Goal: Navigation & Orientation: Understand site structure

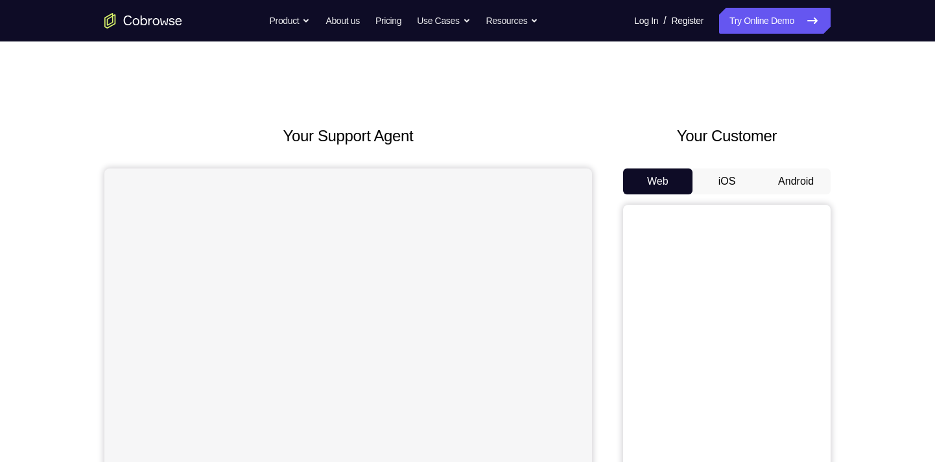
scroll to position [67, 0]
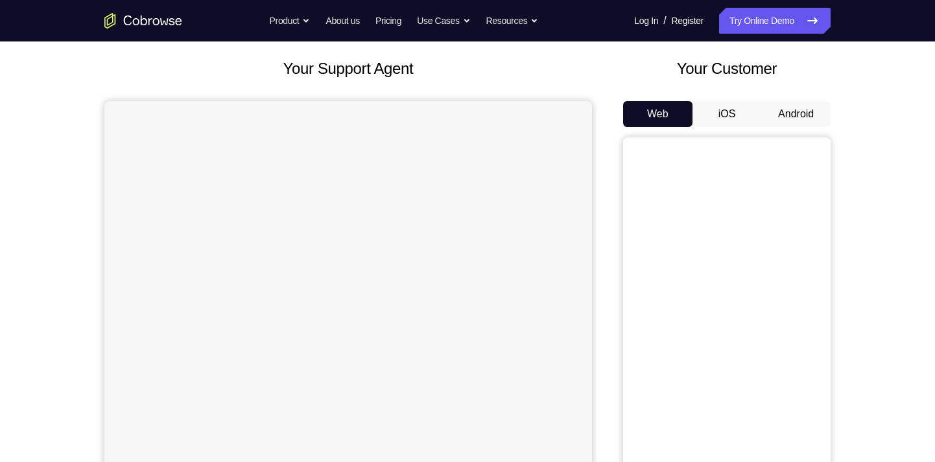
click at [802, 108] on button "Android" at bounding box center [795, 114] width 69 height 26
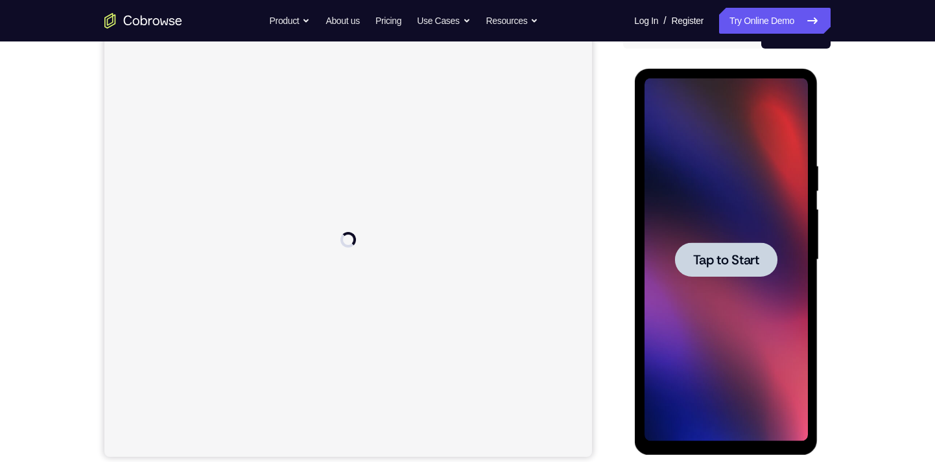
scroll to position [0, 0]
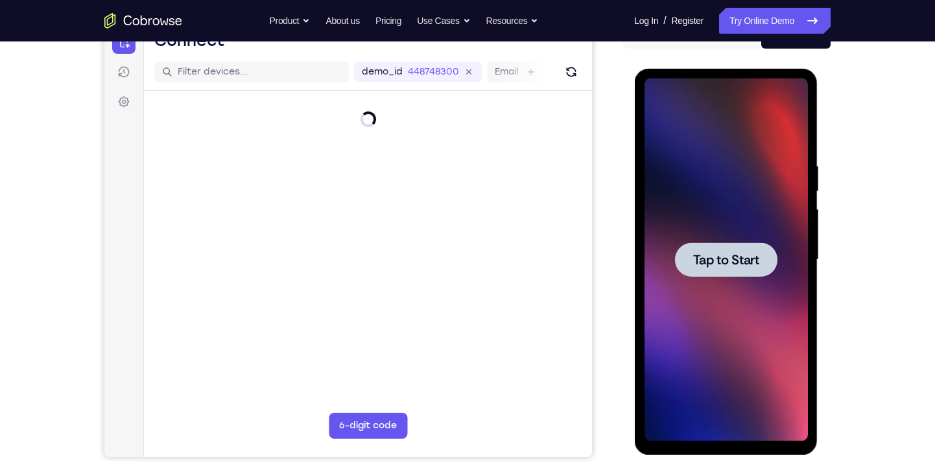
click at [715, 253] on span "Tap to Start" at bounding box center [725, 259] width 66 height 13
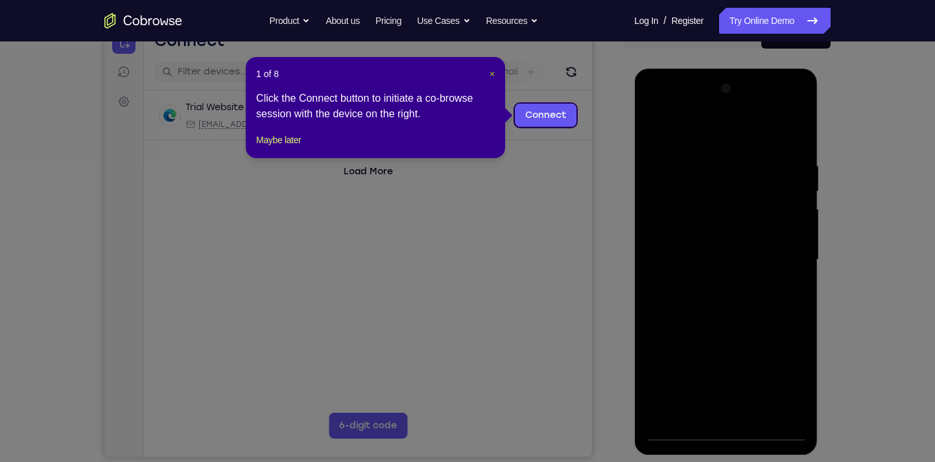
click at [489, 69] on span "×" at bounding box center [491, 74] width 5 height 10
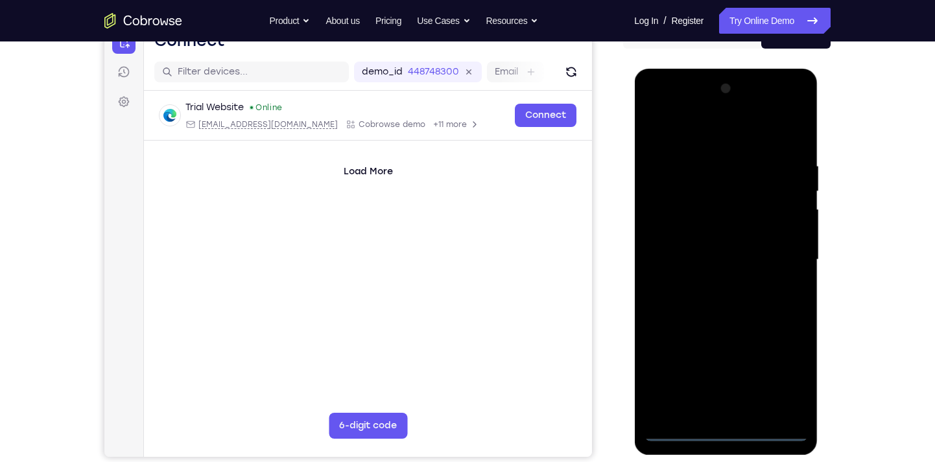
click at [728, 431] on div at bounding box center [725, 259] width 163 height 363
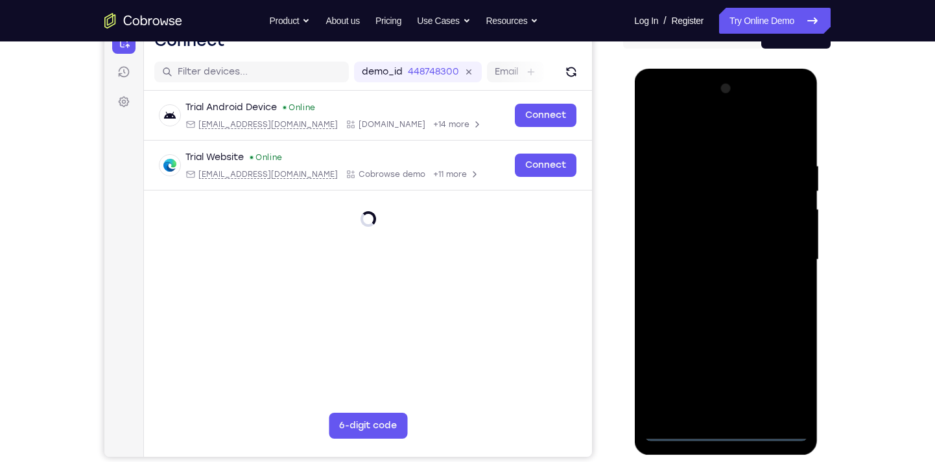
click at [785, 382] on div at bounding box center [725, 259] width 163 height 363
click at [684, 109] on div at bounding box center [725, 259] width 163 height 363
click at [703, 187] on div at bounding box center [725, 259] width 163 height 363
click at [703, 183] on div at bounding box center [725, 259] width 163 height 363
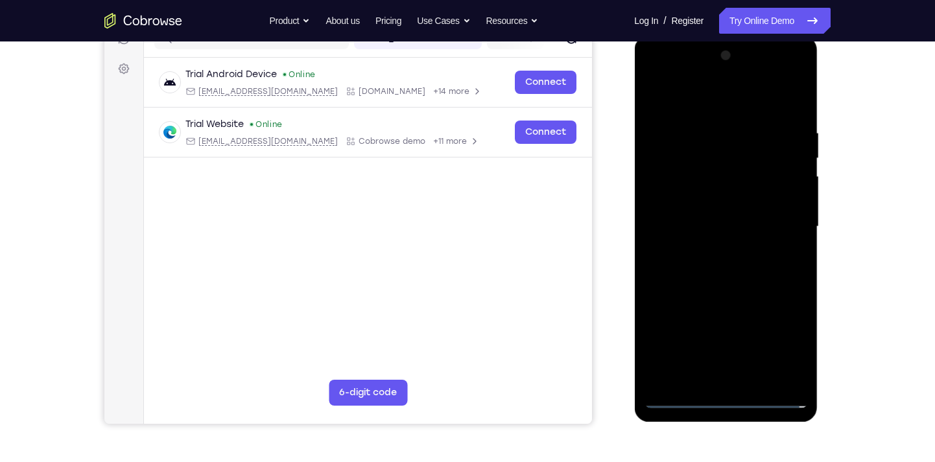
scroll to position [183, 0]
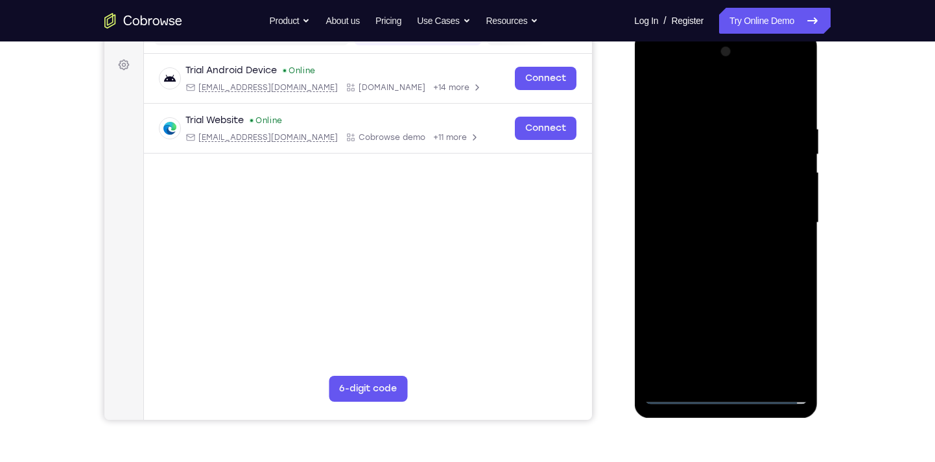
click at [680, 134] on div at bounding box center [725, 222] width 163 height 363
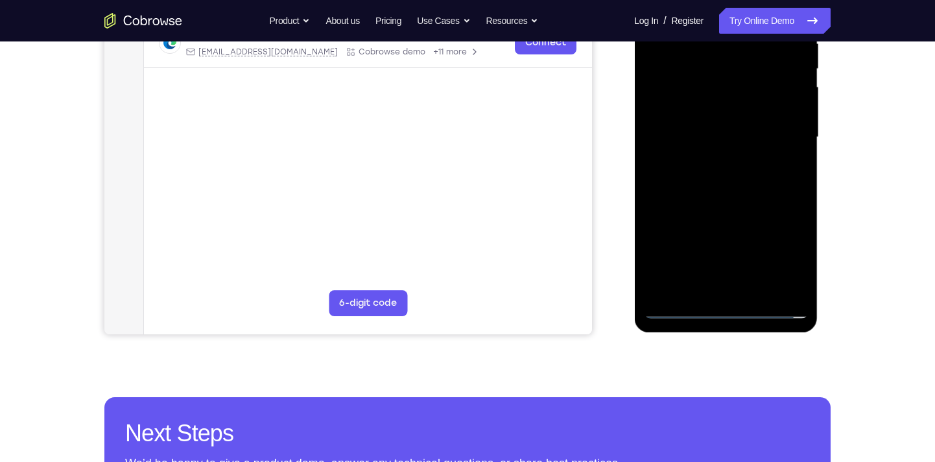
scroll to position [269, 0]
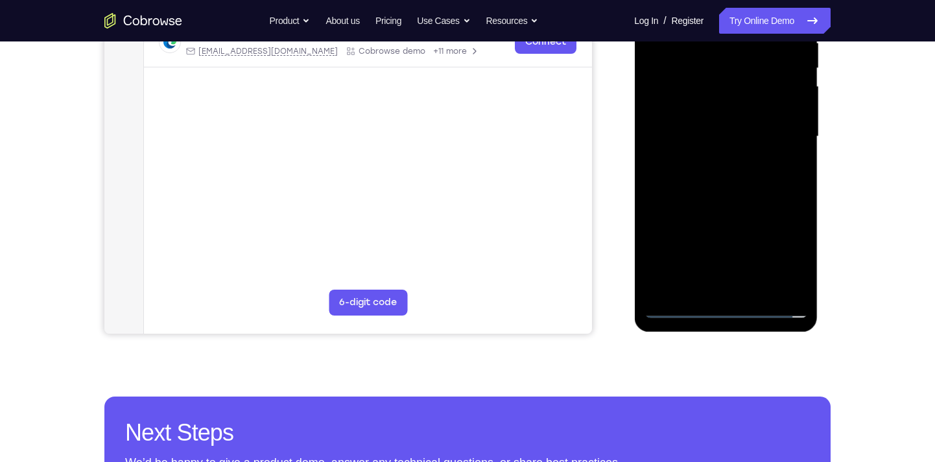
drag, startPoint x: 703, startPoint y: 216, endPoint x: 714, endPoint y: 108, distance: 108.1
click at [714, 108] on div at bounding box center [725, 136] width 163 height 363
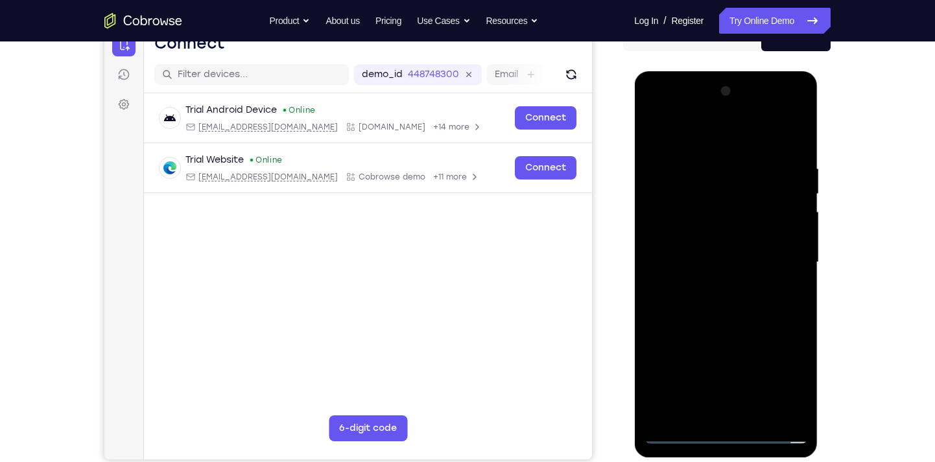
scroll to position [143, 0]
drag, startPoint x: 693, startPoint y: 157, endPoint x: 693, endPoint y: 371, distance: 213.9
click at [693, 371] on div at bounding box center [725, 263] width 163 height 363
click at [653, 176] on div at bounding box center [725, 263] width 163 height 363
drag, startPoint x: 732, startPoint y: 279, endPoint x: 746, endPoint y: 73, distance: 207.3
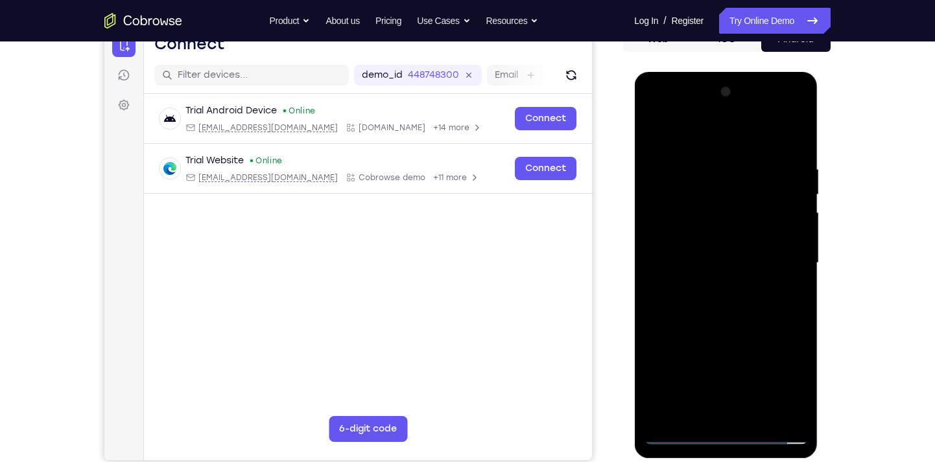
click at [746, 73] on div at bounding box center [725, 265] width 183 height 386
drag, startPoint x: 731, startPoint y: 337, endPoint x: 726, endPoint y: 86, distance: 250.9
click at [726, 86] on div at bounding box center [725, 263] width 163 height 363
drag, startPoint x: 745, startPoint y: 366, endPoint x: 728, endPoint y: 152, distance: 213.9
click at [728, 152] on div at bounding box center [725, 263] width 163 height 363
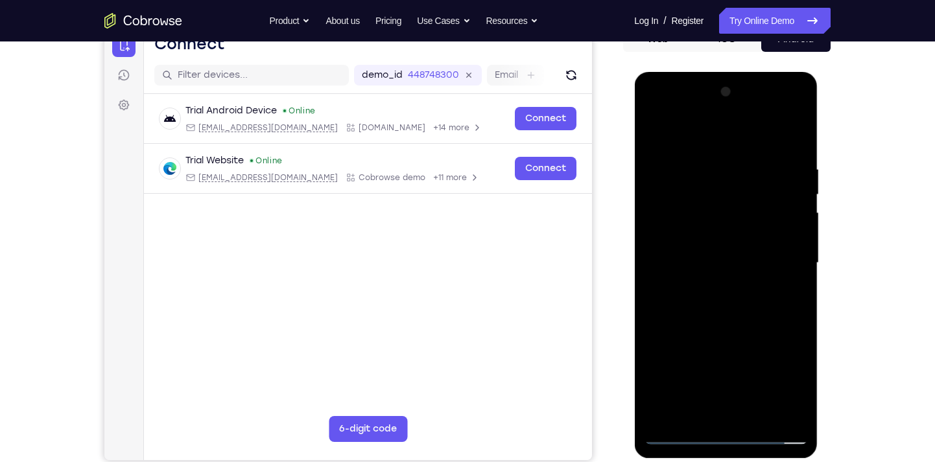
drag, startPoint x: 715, startPoint y: 195, endPoint x: 749, endPoint y: 439, distance: 246.8
click at [749, 439] on div at bounding box center [725, 263] width 163 height 363
drag, startPoint x: 732, startPoint y: 342, endPoint x: 734, endPoint y: 34, distance: 307.9
click at [734, 72] on html "Online web based iOS Simulators and Android Emulators. Run iPhone, iPad, Mobile…" at bounding box center [726, 266] width 185 height 389
drag, startPoint x: 745, startPoint y: 376, endPoint x: 745, endPoint y: 183, distance: 192.5
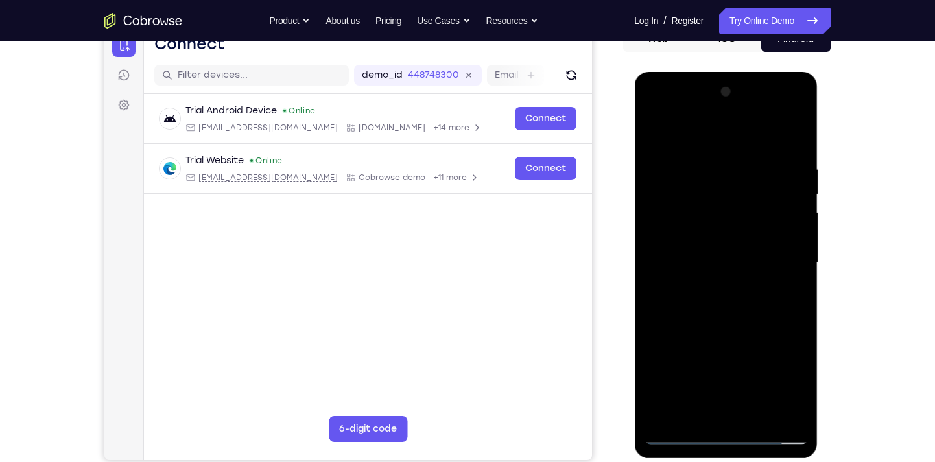
click at [745, 183] on div at bounding box center [725, 263] width 163 height 363
click at [694, 341] on div at bounding box center [725, 263] width 163 height 363
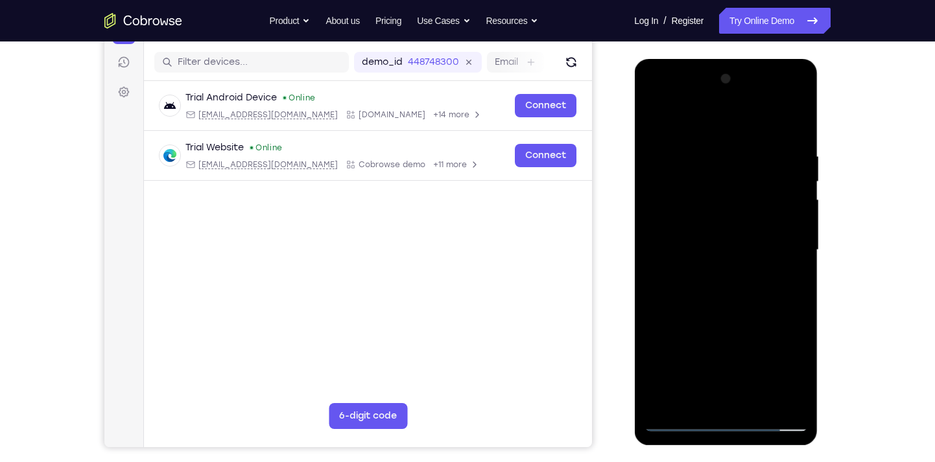
scroll to position [157, 0]
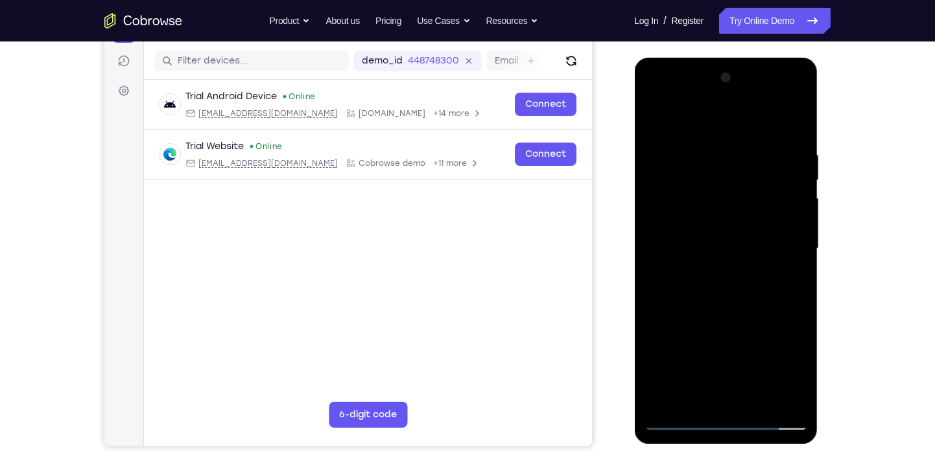
click at [675, 259] on div at bounding box center [725, 248] width 163 height 363
click at [724, 263] on div at bounding box center [725, 248] width 163 height 363
click at [713, 239] on div at bounding box center [725, 248] width 163 height 363
click at [665, 145] on div at bounding box center [725, 248] width 163 height 363
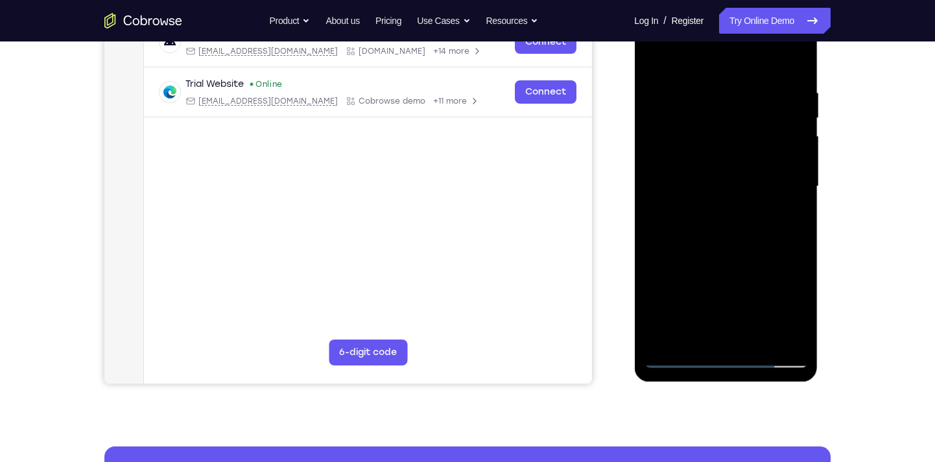
scroll to position [223, 0]
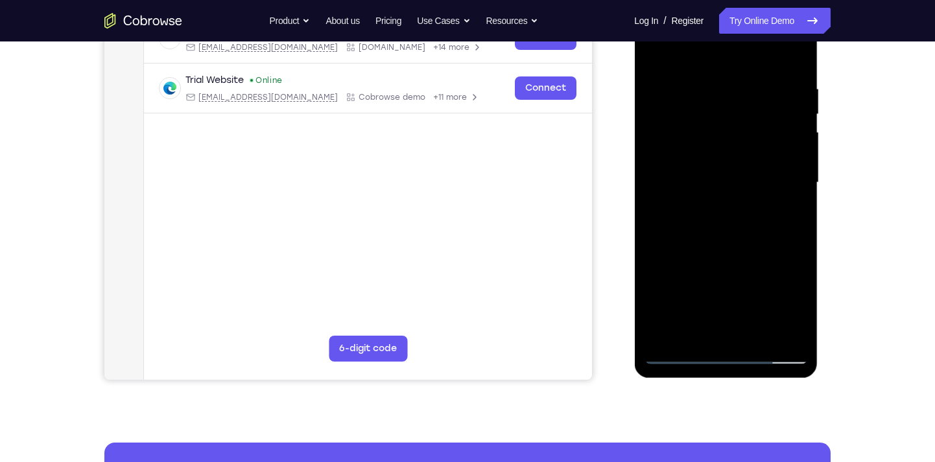
click at [777, 293] on div at bounding box center [725, 182] width 163 height 363
click at [677, 354] on div at bounding box center [725, 182] width 163 height 363
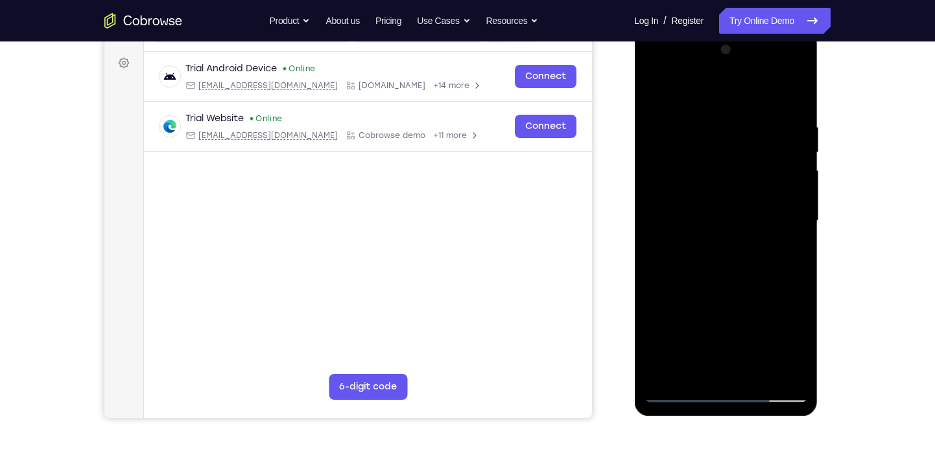
scroll to position [182, 0]
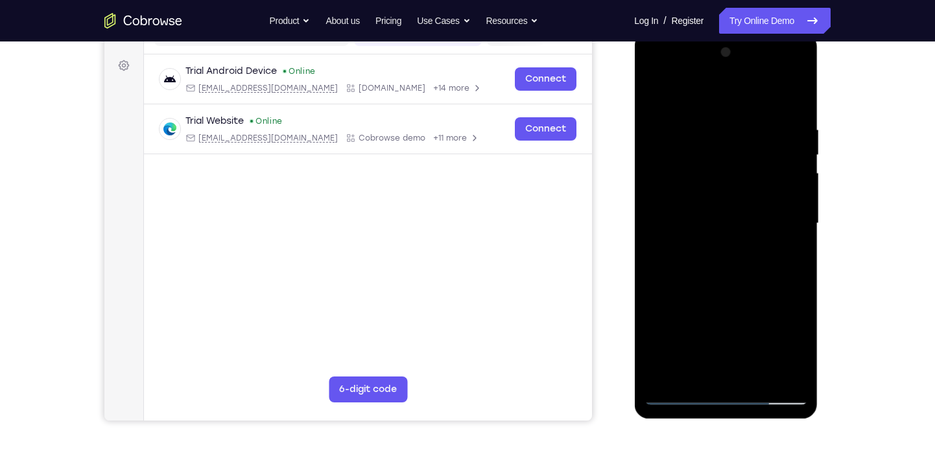
drag, startPoint x: 753, startPoint y: 169, endPoint x: 778, endPoint y: 392, distance: 223.8
click at [778, 392] on div at bounding box center [725, 223] width 163 height 363
drag, startPoint x: 719, startPoint y: 146, endPoint x: 756, endPoint y: 344, distance: 200.5
click at [756, 344] on div at bounding box center [725, 223] width 163 height 363
drag, startPoint x: 729, startPoint y: 137, endPoint x: 754, endPoint y: 408, distance: 272.8
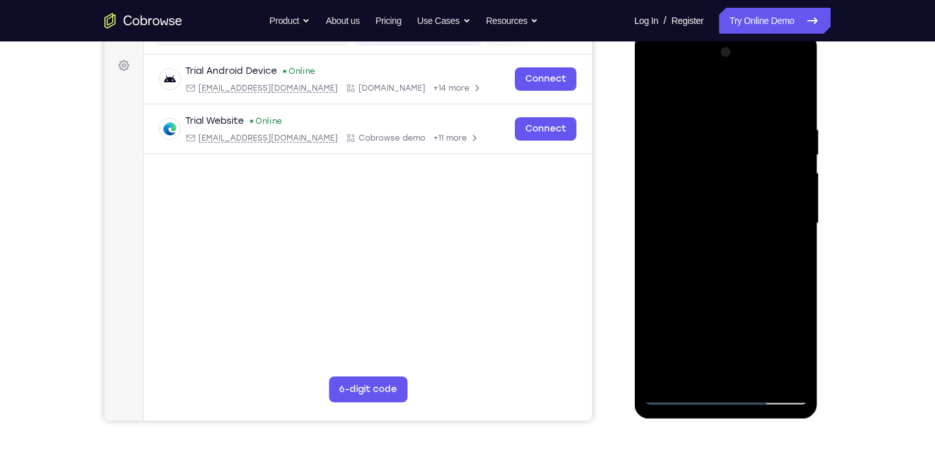
click at [754, 408] on div at bounding box center [725, 225] width 183 height 386
drag, startPoint x: 721, startPoint y: 177, endPoint x: 745, endPoint y: 448, distance: 272.0
click at [745, 421] on html "Online web based iOS Simulators and Android Emulators. Run iPhone, iPad, Mobile…" at bounding box center [726, 226] width 185 height 389
click at [672, 137] on div at bounding box center [725, 223] width 163 height 363
click at [694, 210] on div at bounding box center [725, 223] width 163 height 363
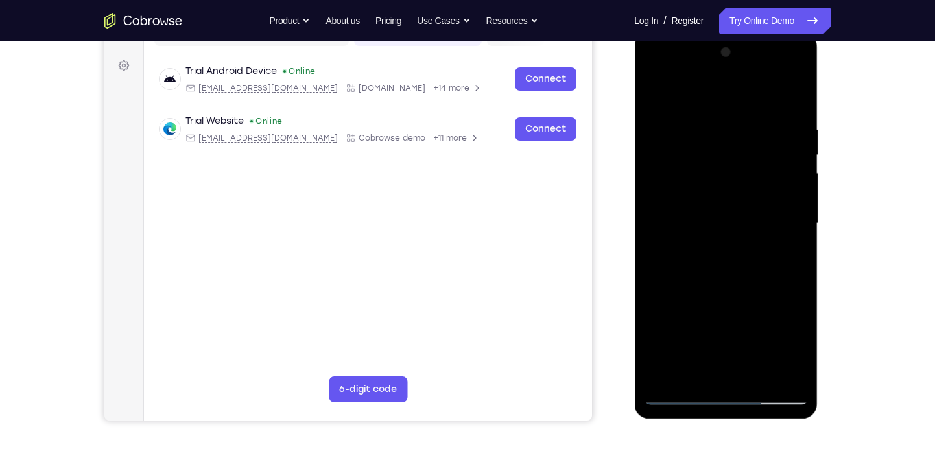
click at [725, 159] on div at bounding box center [725, 223] width 163 height 363
click at [682, 191] on div at bounding box center [725, 223] width 163 height 363
click at [720, 191] on div at bounding box center [725, 223] width 163 height 363
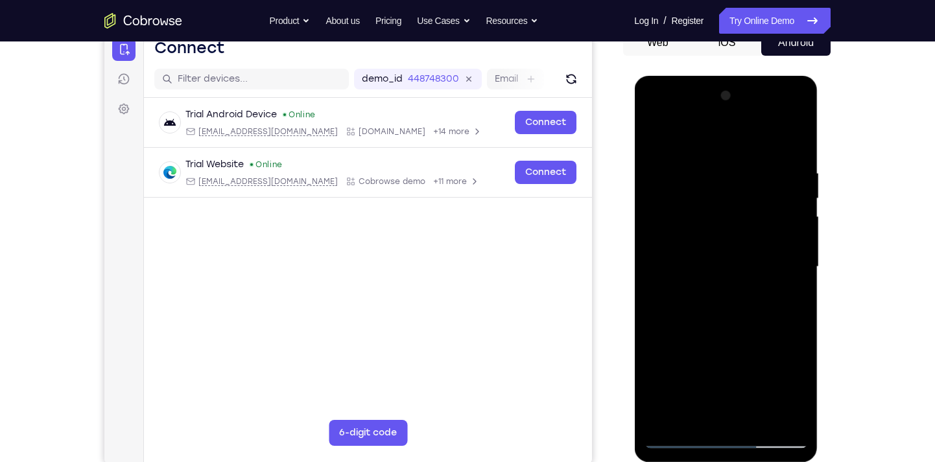
scroll to position [137, 0]
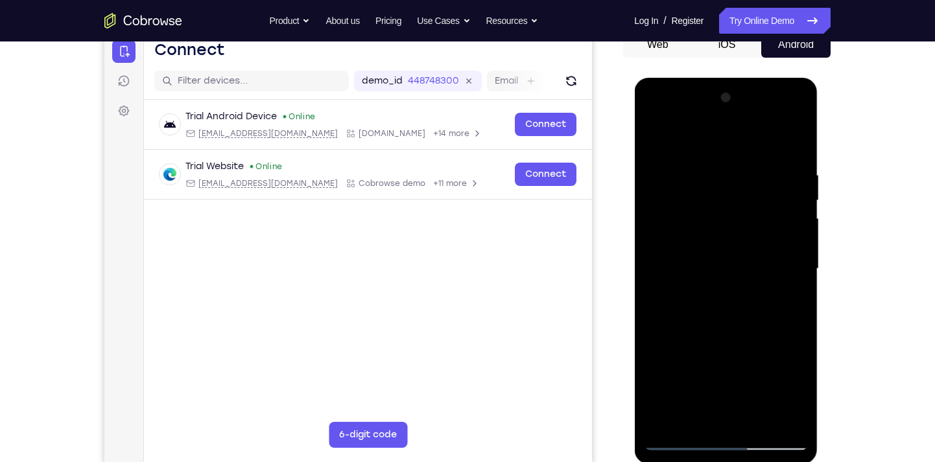
click at [683, 437] on div at bounding box center [725, 269] width 163 height 363
drag, startPoint x: 712, startPoint y: 325, endPoint x: 724, endPoint y: 178, distance: 148.3
click at [724, 178] on div at bounding box center [725, 269] width 163 height 363
click at [673, 291] on div at bounding box center [725, 269] width 163 height 363
click at [798, 134] on div at bounding box center [725, 269] width 163 height 363
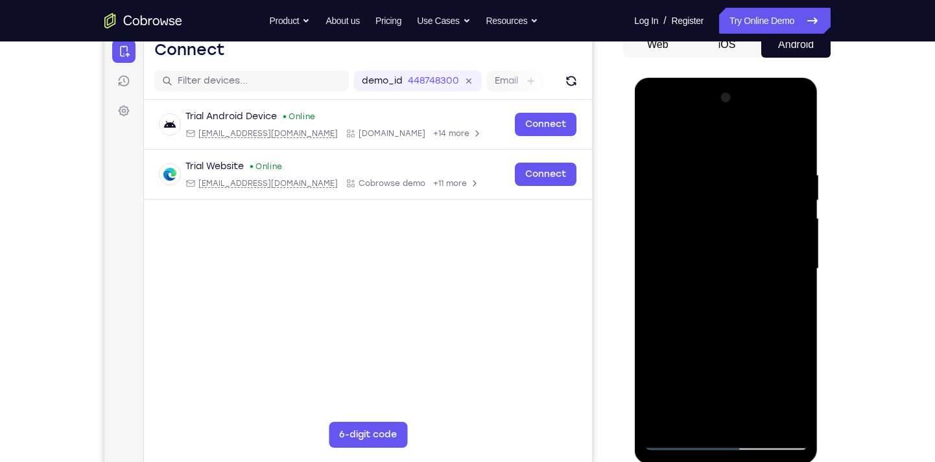
click at [679, 201] on div at bounding box center [725, 269] width 163 height 363
click at [796, 138] on div at bounding box center [725, 269] width 163 height 363
click at [653, 118] on div at bounding box center [725, 269] width 163 height 363
click at [701, 195] on div at bounding box center [725, 269] width 163 height 363
click at [676, 366] on div at bounding box center [725, 269] width 163 height 363
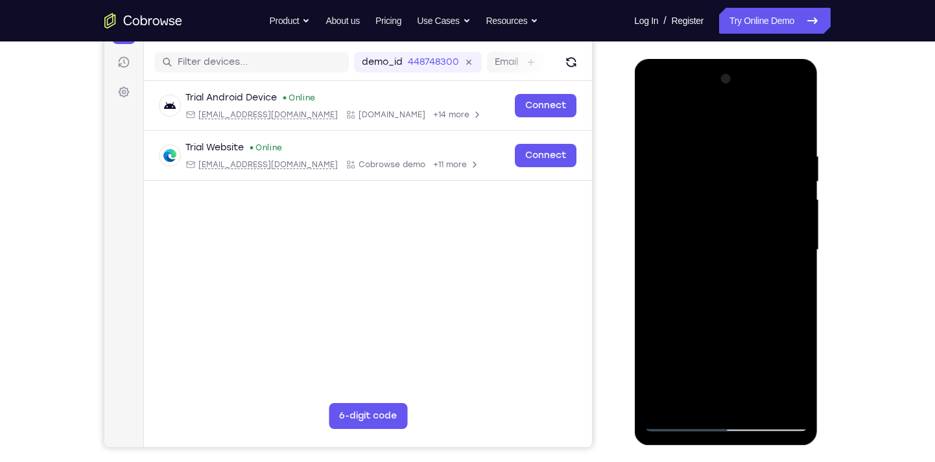
scroll to position [158, 0]
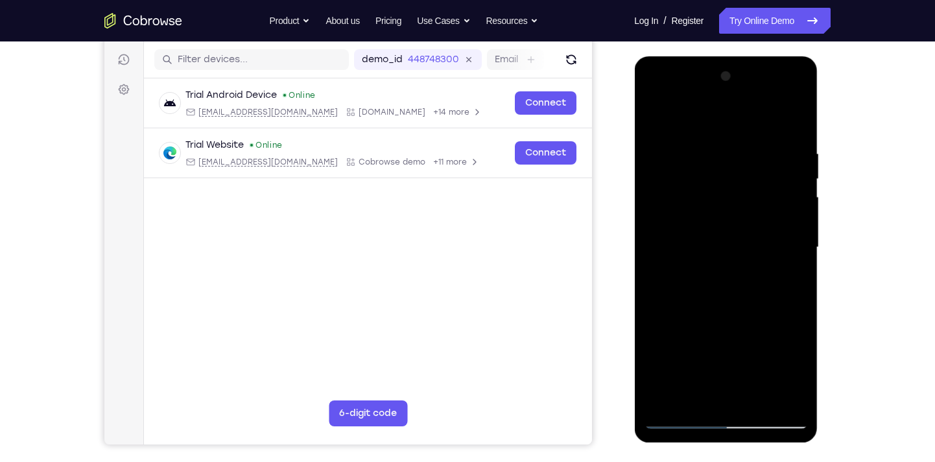
click at [740, 358] on div at bounding box center [725, 247] width 163 height 363
click at [681, 417] on div at bounding box center [725, 247] width 163 height 363
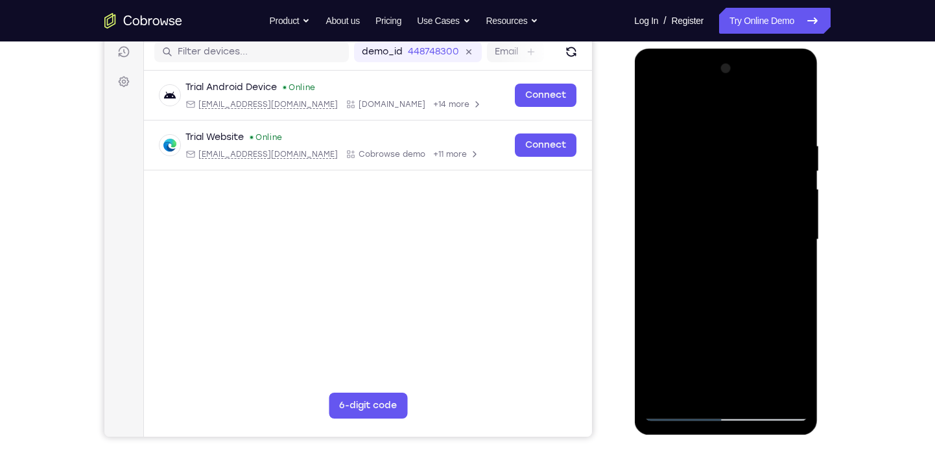
scroll to position [169, 0]
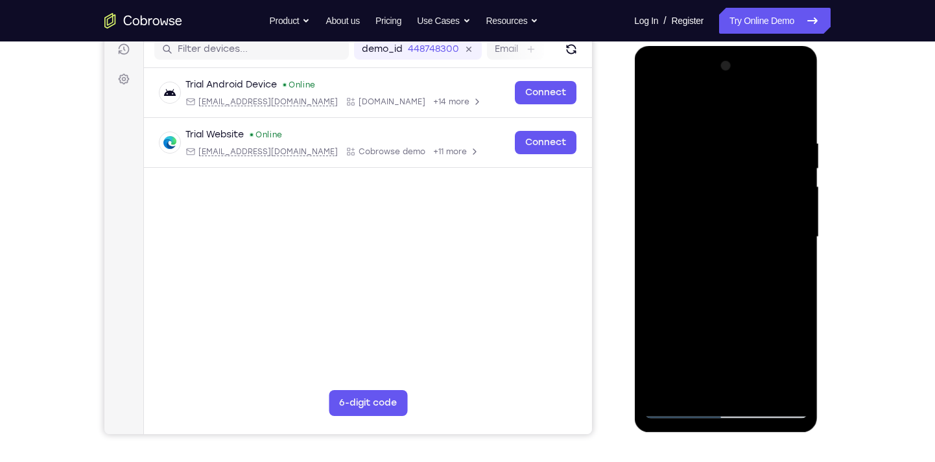
click at [726, 318] on div at bounding box center [725, 237] width 163 height 363
click at [783, 333] on div at bounding box center [725, 237] width 163 height 363
drag, startPoint x: 745, startPoint y: 318, endPoint x: 705, endPoint y: 71, distance: 251.0
click at [705, 71] on div at bounding box center [725, 237] width 163 height 363
drag, startPoint x: 721, startPoint y: 366, endPoint x: 713, endPoint y: 122, distance: 244.5
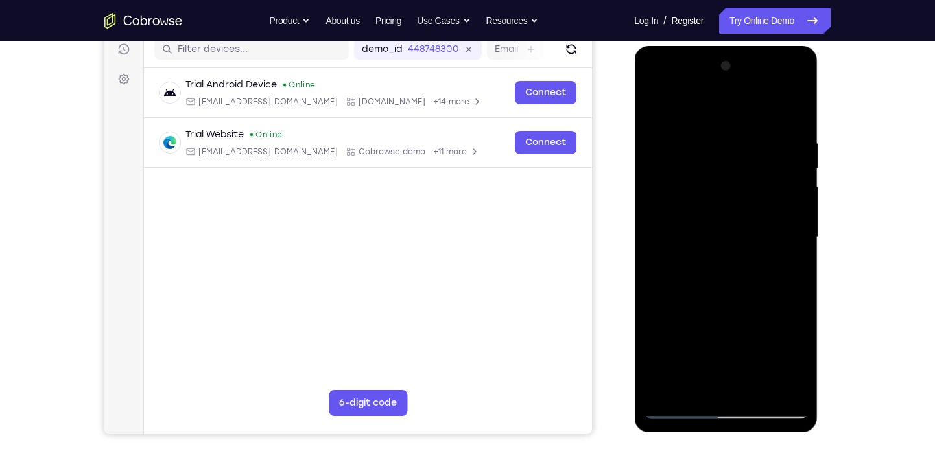
click at [713, 122] on div at bounding box center [725, 237] width 163 height 363
drag, startPoint x: 713, startPoint y: 255, endPoint x: 807, endPoint y: 261, distance: 94.2
click at [807, 261] on div at bounding box center [725, 239] width 183 height 386
click at [766, 240] on div at bounding box center [725, 237] width 163 height 363
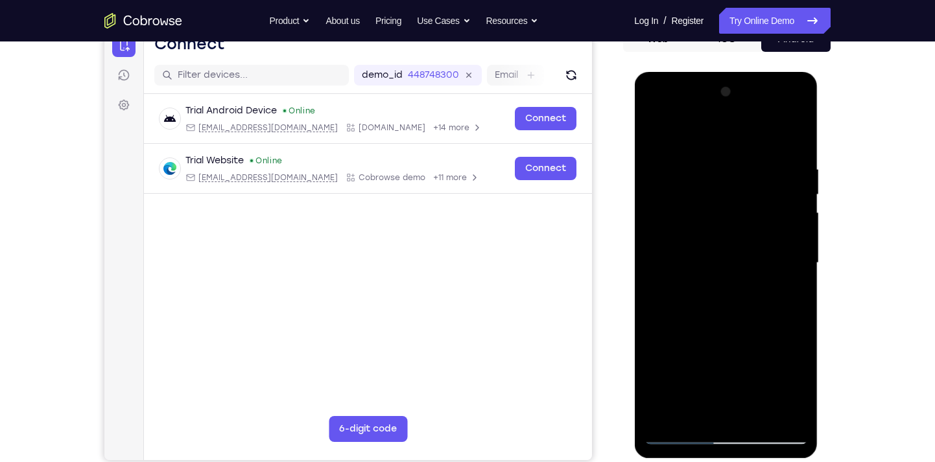
scroll to position [141, 0]
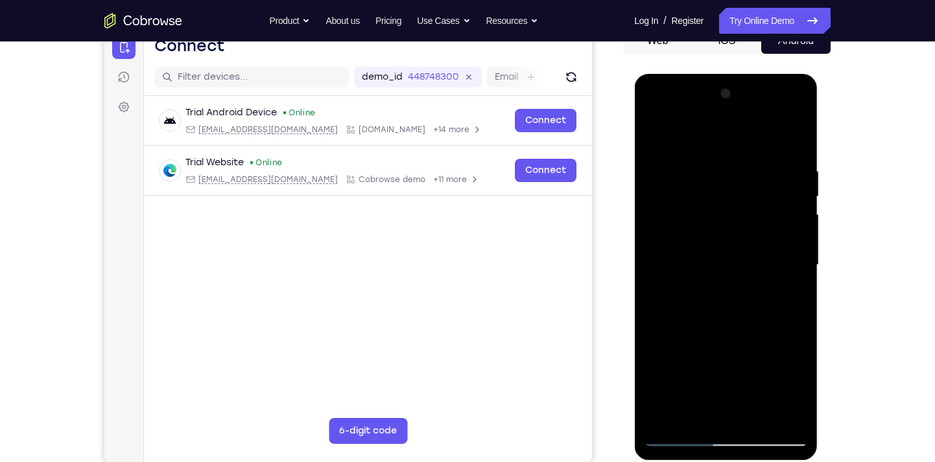
click at [723, 264] on div at bounding box center [725, 265] width 163 height 363
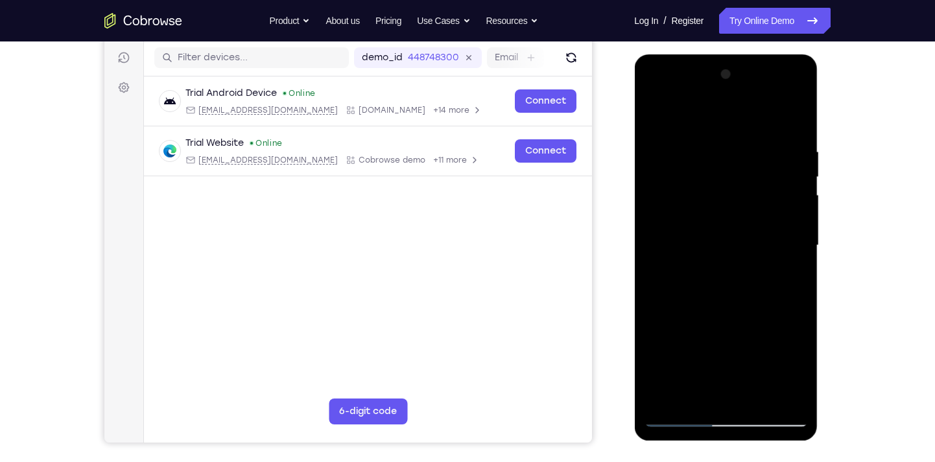
scroll to position [161, 0]
click at [725, 239] on div at bounding box center [725, 245] width 163 height 363
click at [683, 416] on div at bounding box center [725, 245] width 163 height 363
click at [729, 244] on div at bounding box center [725, 245] width 163 height 363
click at [791, 274] on div at bounding box center [725, 245] width 163 height 363
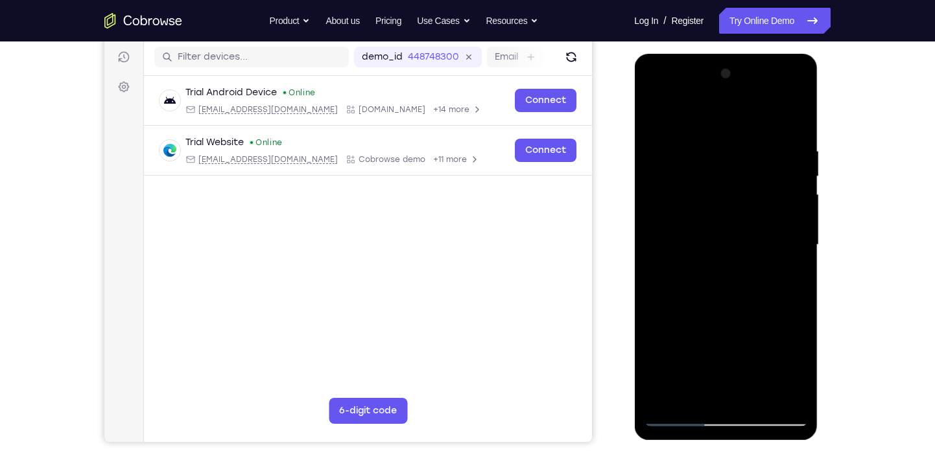
click at [797, 252] on div at bounding box center [725, 245] width 163 height 363
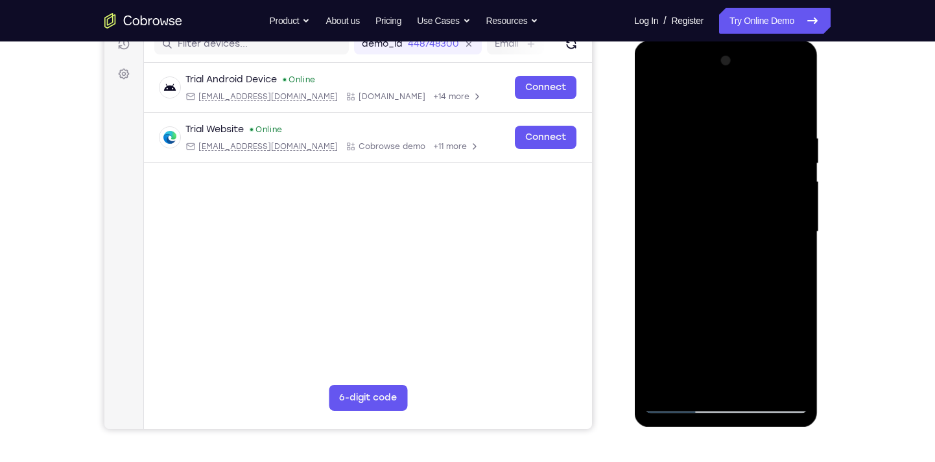
scroll to position [172, 0]
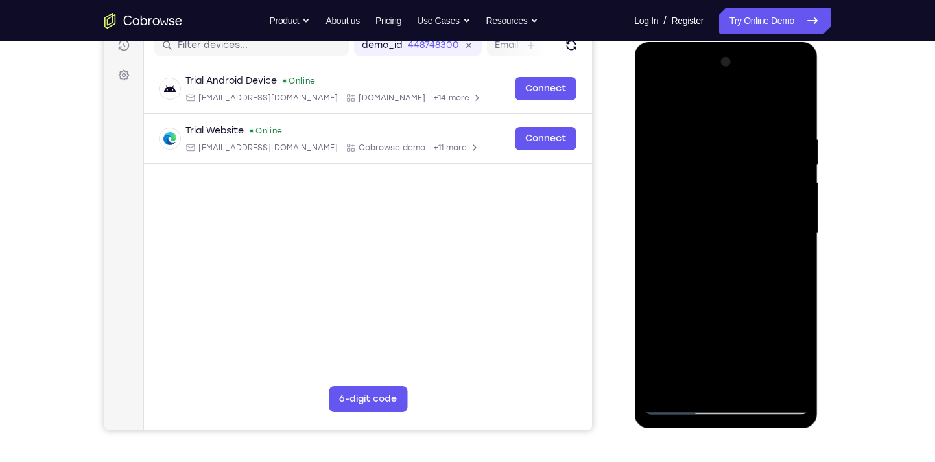
click at [795, 231] on div at bounding box center [725, 233] width 163 height 363
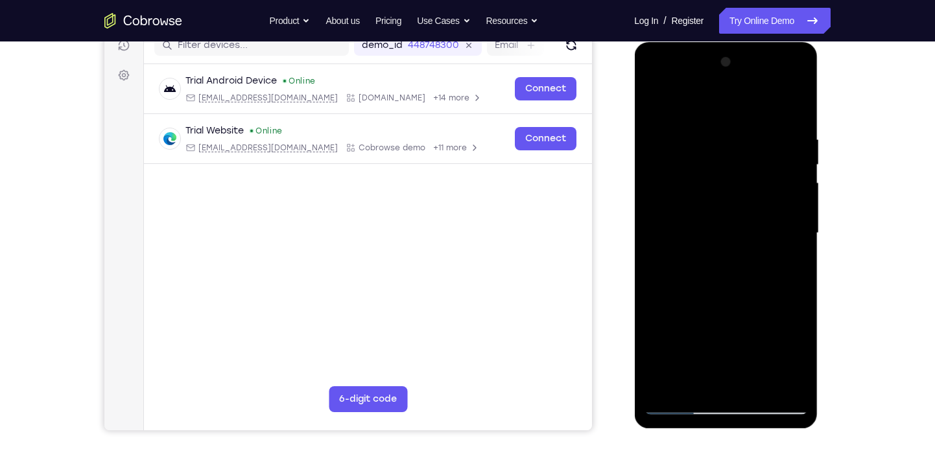
click at [795, 231] on div at bounding box center [725, 233] width 163 height 363
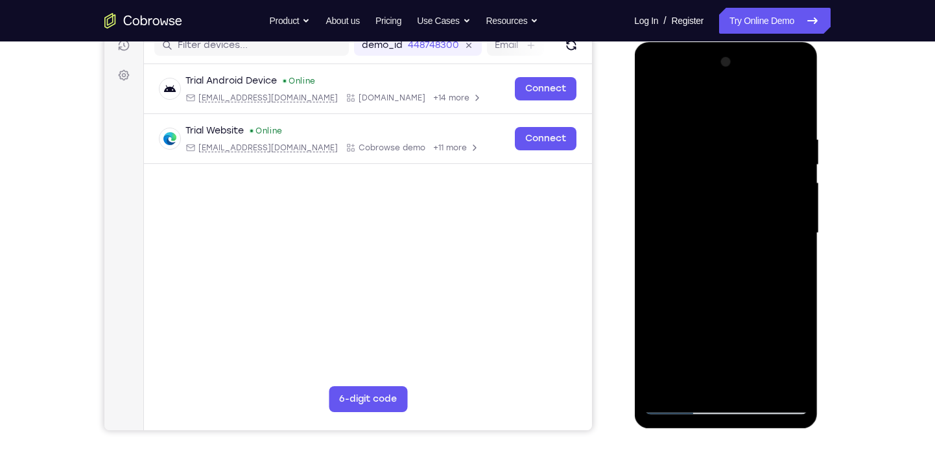
click at [795, 231] on div at bounding box center [725, 233] width 163 height 363
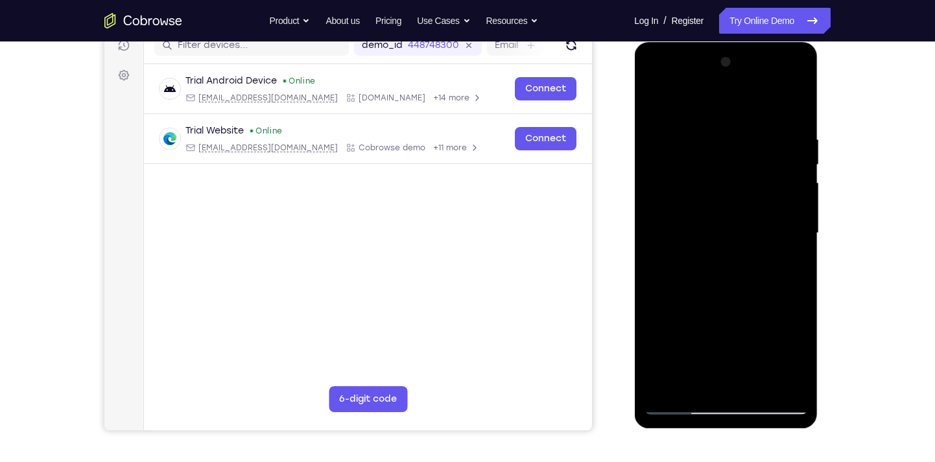
click at [795, 231] on div at bounding box center [725, 233] width 163 height 363
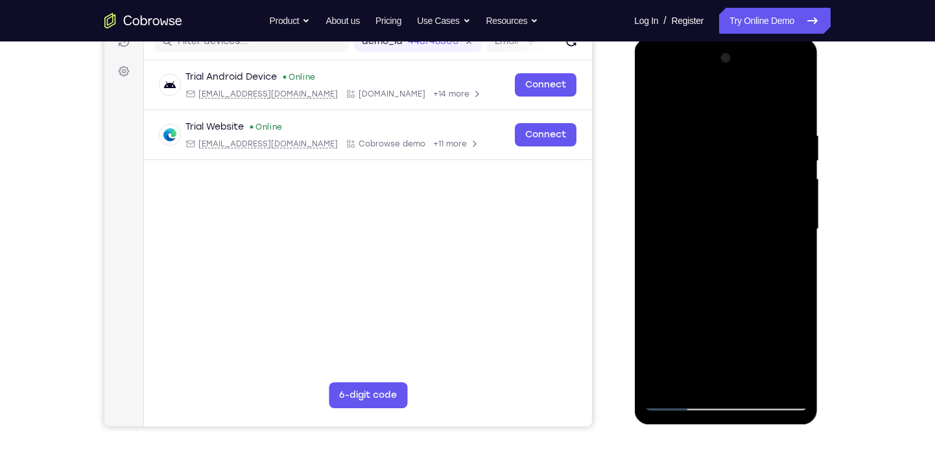
scroll to position [176, 0]
click at [795, 233] on div at bounding box center [725, 230] width 163 height 363
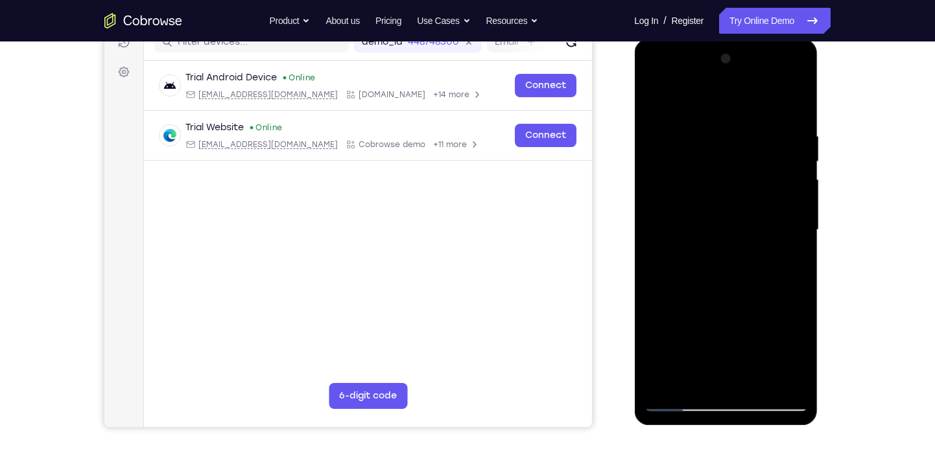
click at [795, 233] on div at bounding box center [725, 230] width 163 height 363
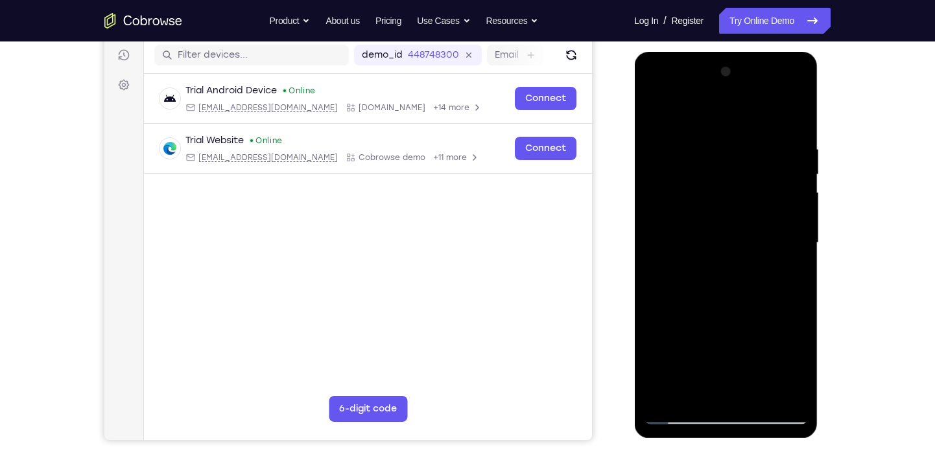
scroll to position [162, 0]
click at [788, 235] on div at bounding box center [725, 243] width 163 height 363
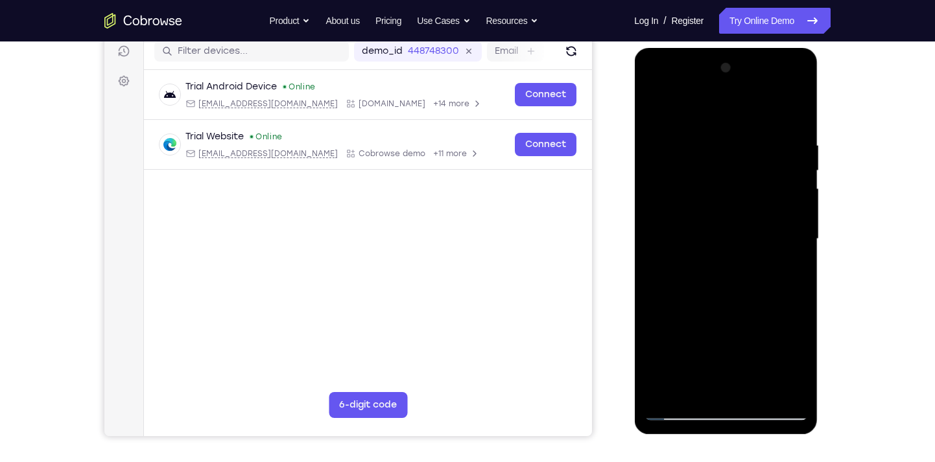
scroll to position [163, 0]
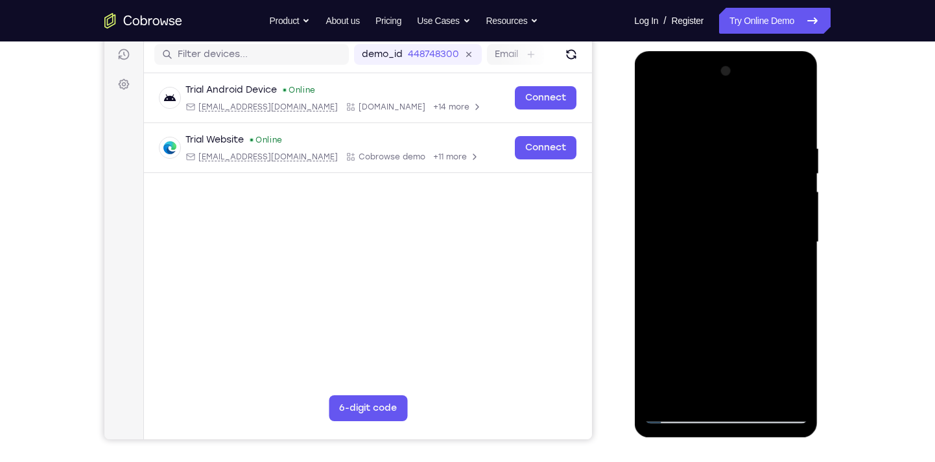
click at [793, 234] on div at bounding box center [725, 242] width 163 height 363
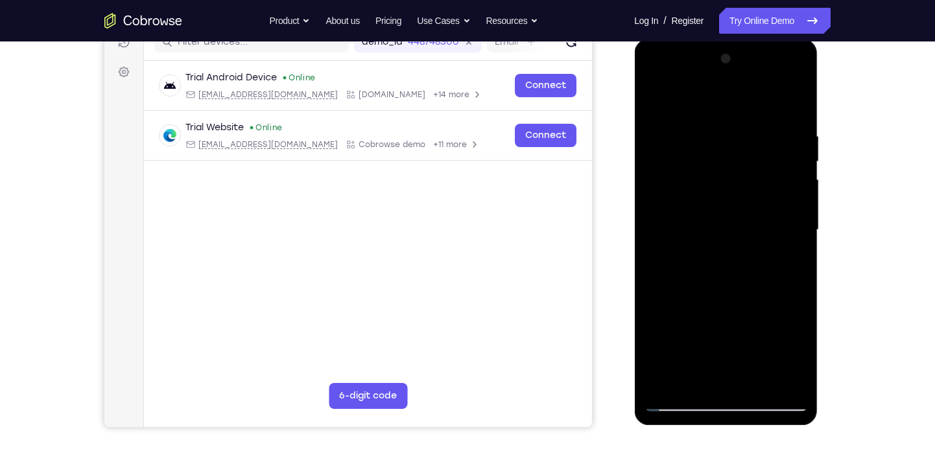
scroll to position [174, 0]
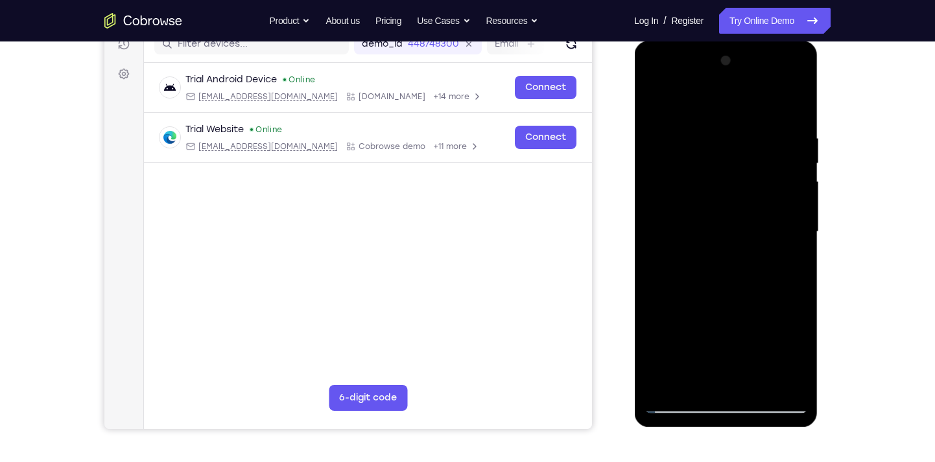
click at [778, 80] on div at bounding box center [725, 232] width 163 height 363
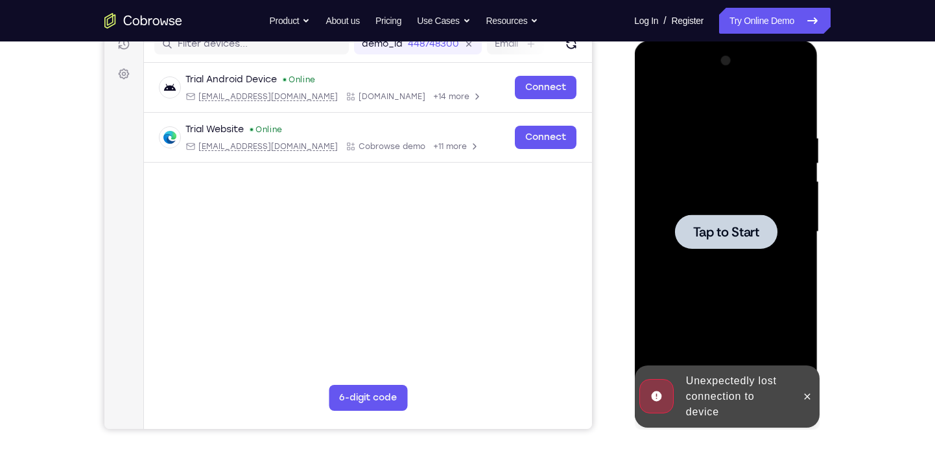
click at [729, 239] on span "Tap to Start" at bounding box center [725, 232] width 66 height 13
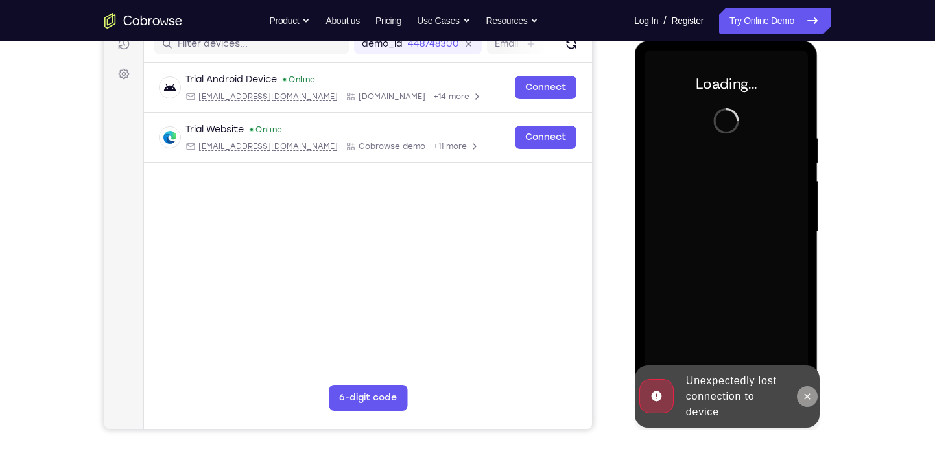
click at [804, 401] on icon at bounding box center [806, 397] width 10 height 10
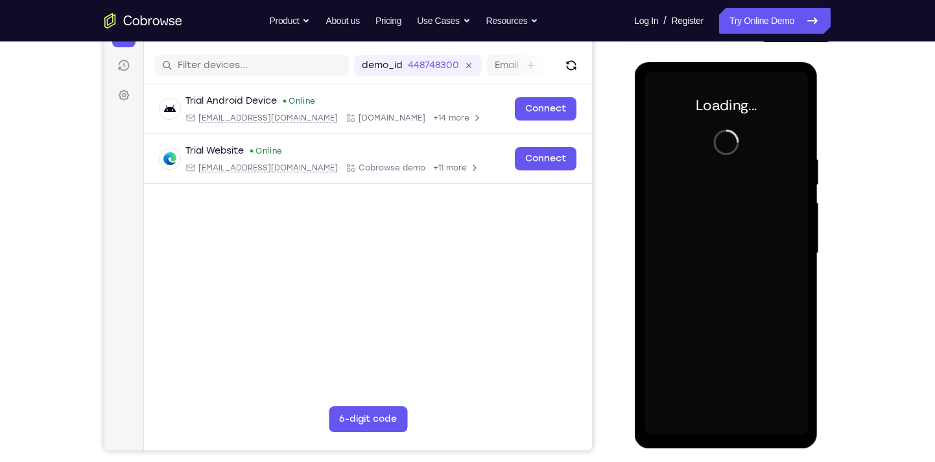
scroll to position [147, 0]
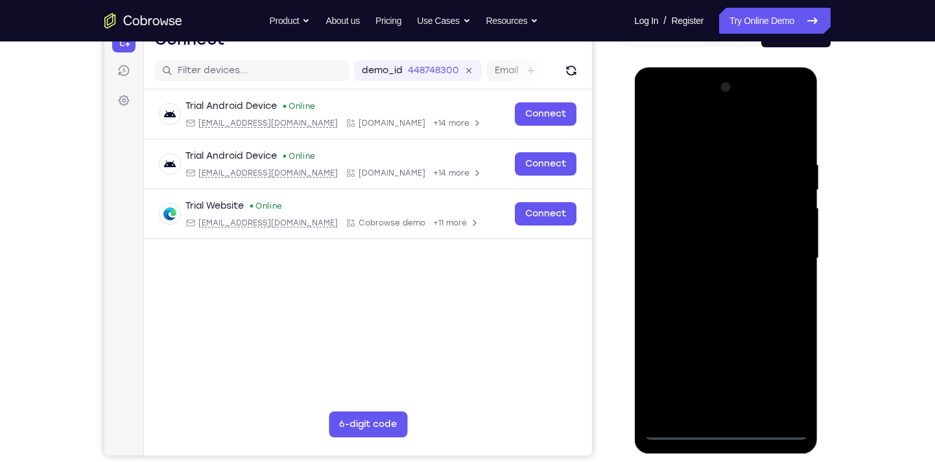
click at [727, 430] on div at bounding box center [725, 258] width 163 height 363
click at [789, 374] on div at bounding box center [725, 258] width 163 height 363
click at [675, 110] on div at bounding box center [725, 258] width 163 height 363
click at [782, 253] on div at bounding box center [725, 258] width 163 height 363
click at [713, 280] on div at bounding box center [725, 258] width 163 height 363
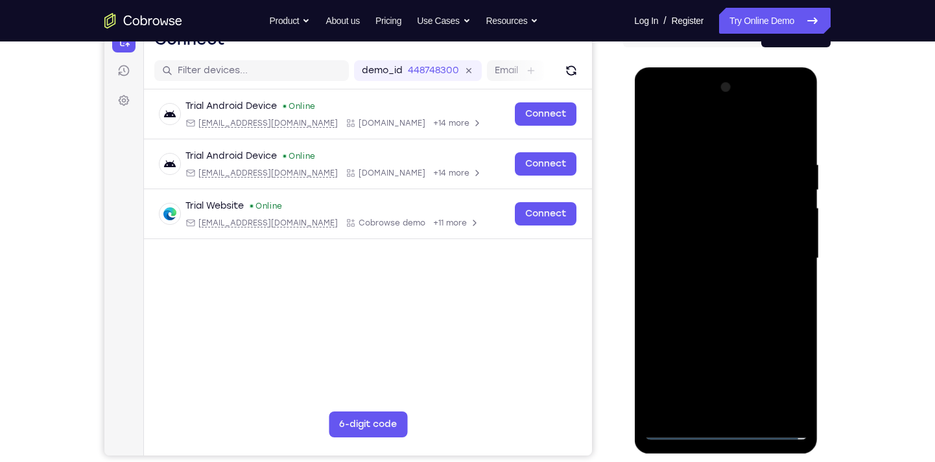
click at [696, 241] on div at bounding box center [725, 258] width 163 height 363
click at [697, 204] on div at bounding box center [725, 258] width 163 height 363
click at [686, 236] on div at bounding box center [725, 258] width 163 height 363
click at [690, 257] on div at bounding box center [725, 258] width 163 height 363
click at [711, 304] on div at bounding box center [725, 258] width 163 height 363
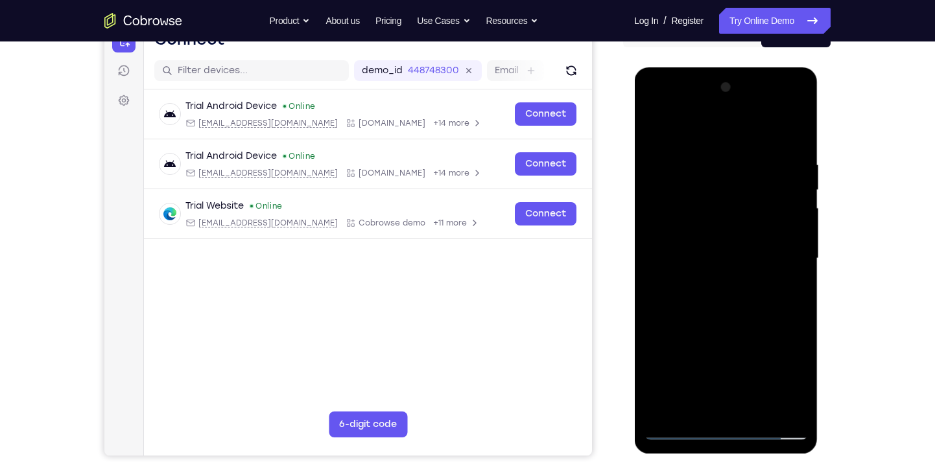
click at [786, 139] on div at bounding box center [725, 258] width 163 height 363
click at [736, 277] on div at bounding box center [725, 258] width 163 height 363
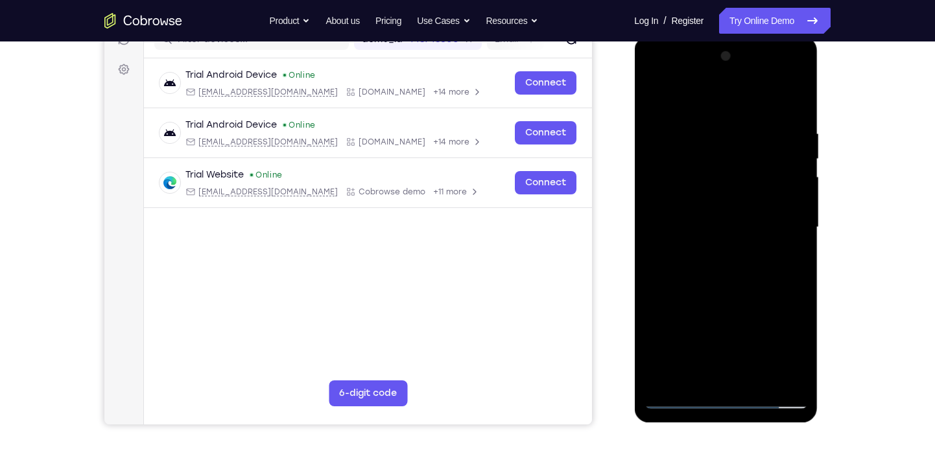
scroll to position [180, 0]
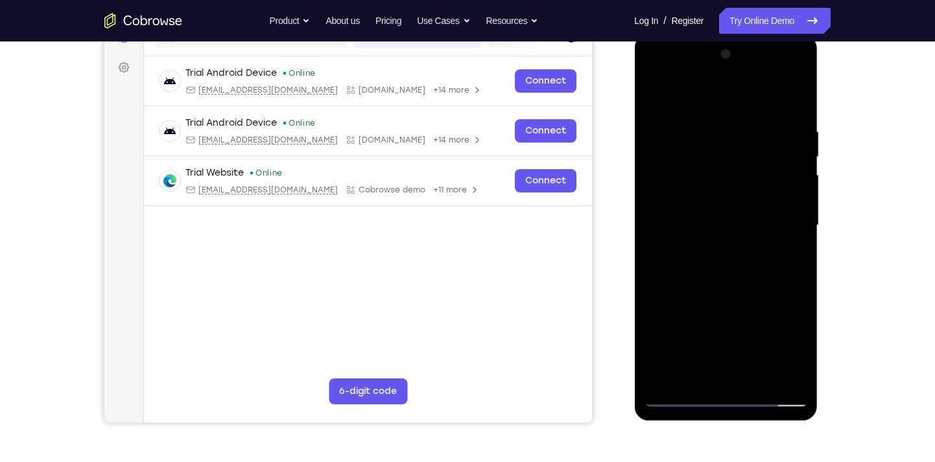
drag, startPoint x: 737, startPoint y: 299, endPoint x: 730, endPoint y: 175, distance: 124.7
click at [730, 175] on div at bounding box center [725, 225] width 163 height 363
drag, startPoint x: 730, startPoint y: 175, endPoint x: 739, endPoint y: 370, distance: 195.3
click at [739, 370] on div at bounding box center [725, 225] width 163 height 363
click at [716, 130] on div at bounding box center [725, 225] width 163 height 363
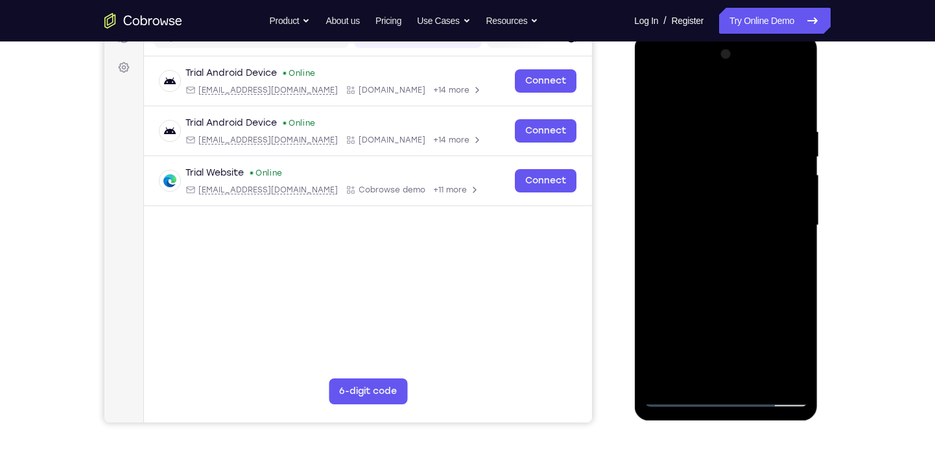
click at [792, 223] on div at bounding box center [725, 225] width 163 height 363
click at [790, 98] on div at bounding box center [725, 225] width 163 height 363
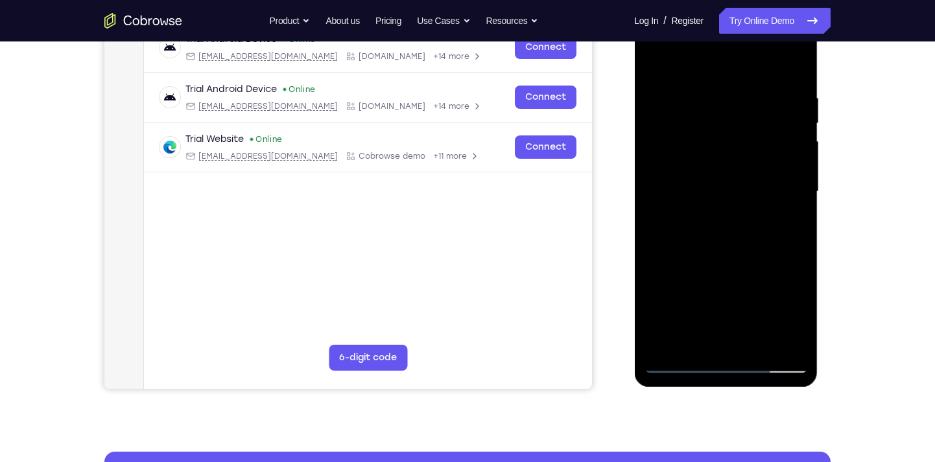
scroll to position [215, 0]
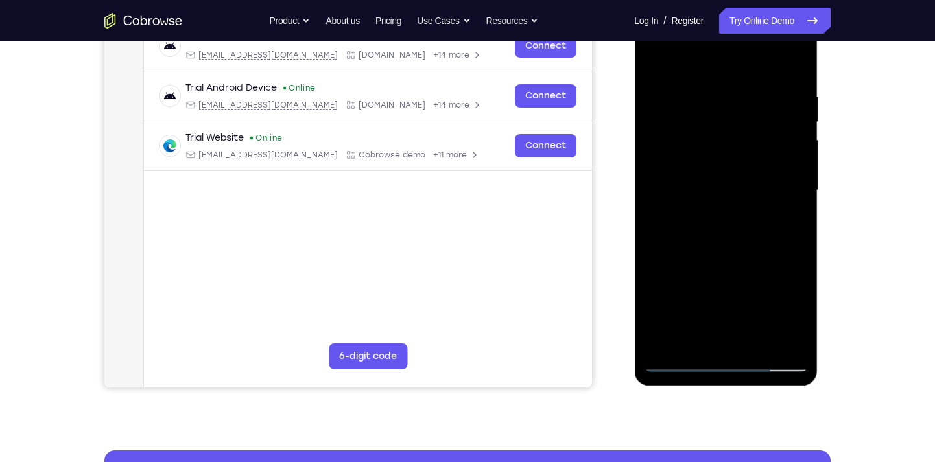
click at [756, 344] on div at bounding box center [725, 190] width 163 height 363
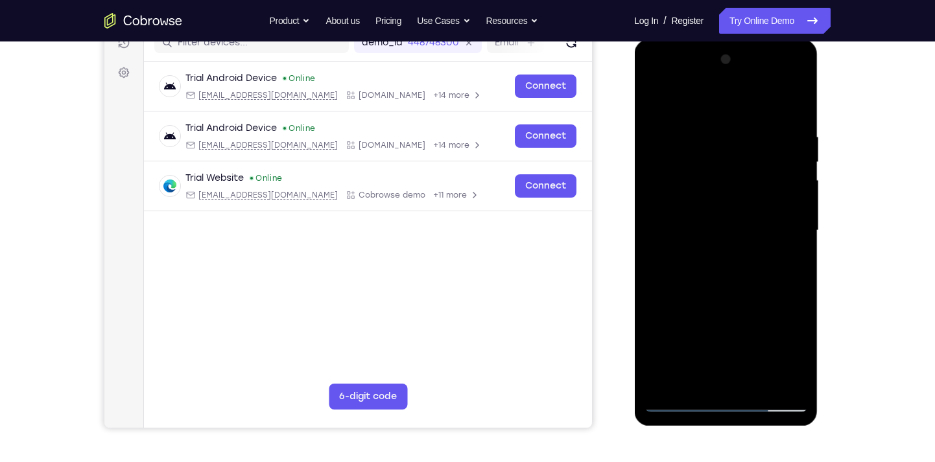
scroll to position [176, 0]
click at [748, 296] on div at bounding box center [725, 230] width 163 height 363
click at [736, 213] on div at bounding box center [725, 230] width 163 height 363
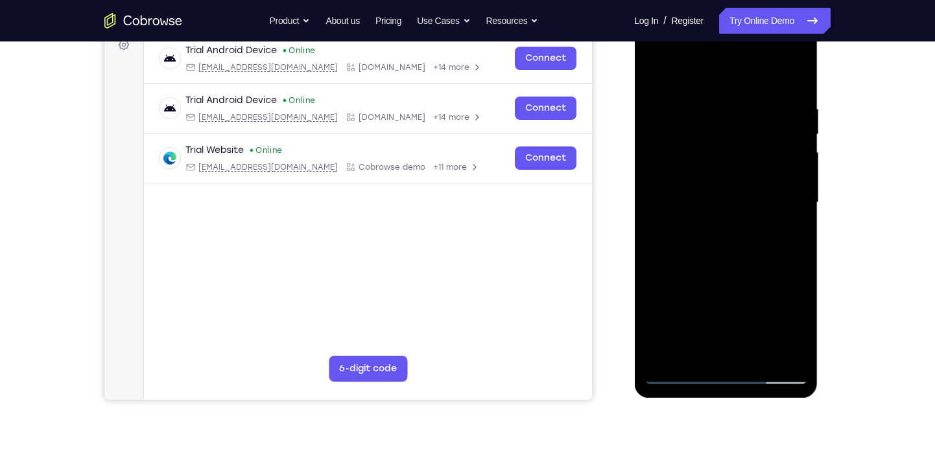
scroll to position [205, 0]
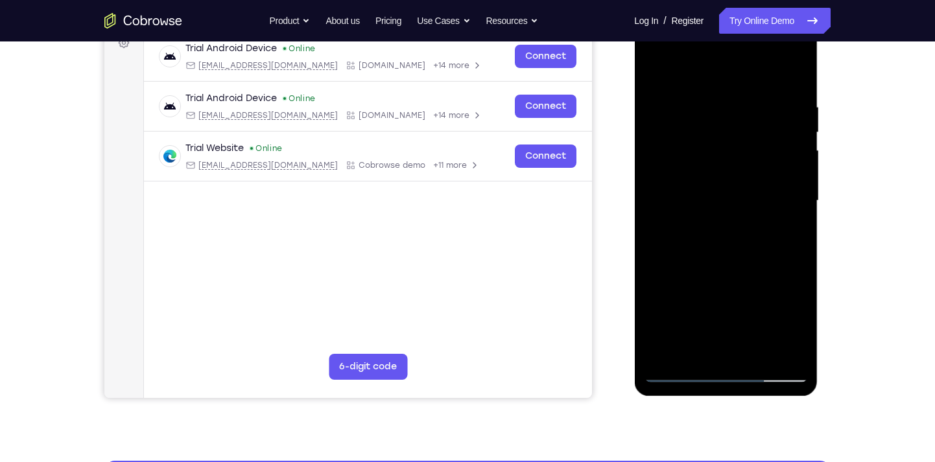
click at [701, 349] on div at bounding box center [725, 200] width 163 height 363
click at [788, 323] on div at bounding box center [725, 200] width 163 height 363
click at [782, 236] on div at bounding box center [725, 200] width 163 height 363
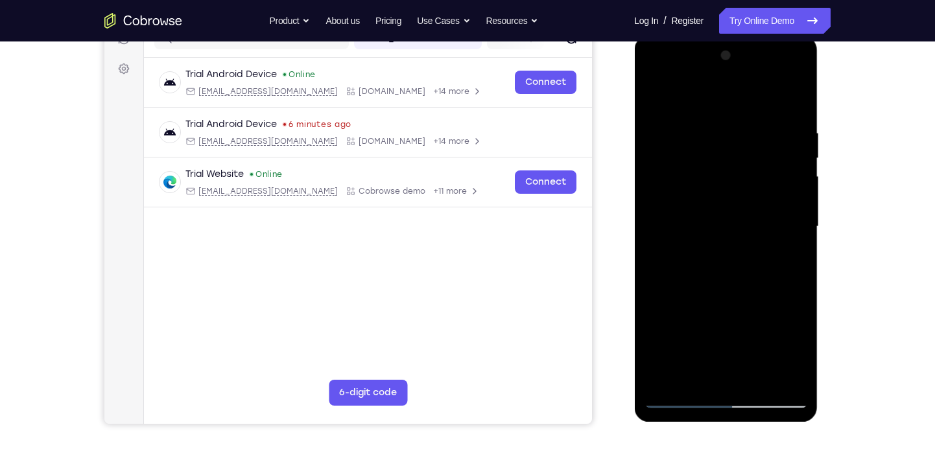
scroll to position [175, 0]
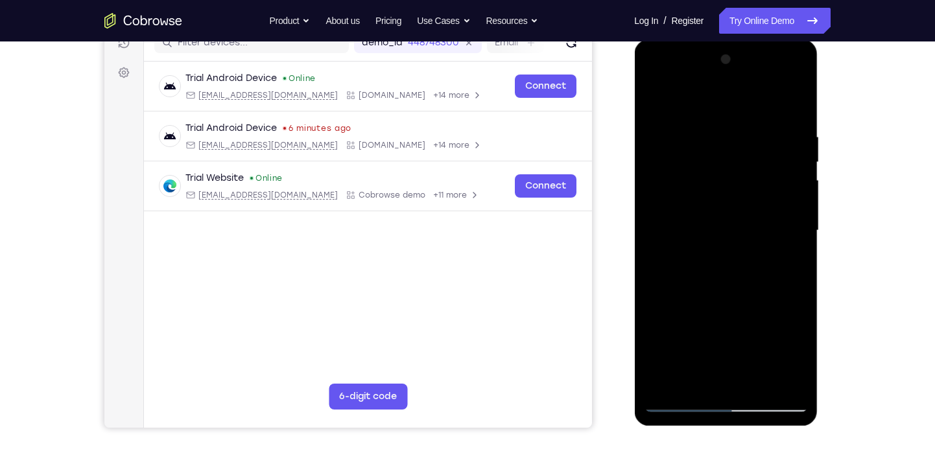
click at [659, 103] on div at bounding box center [725, 230] width 163 height 363
click at [791, 189] on div at bounding box center [725, 230] width 163 height 363
click at [656, 97] on div at bounding box center [725, 230] width 163 height 363
click at [664, 134] on div at bounding box center [725, 230] width 163 height 363
click at [723, 148] on div at bounding box center [725, 230] width 163 height 363
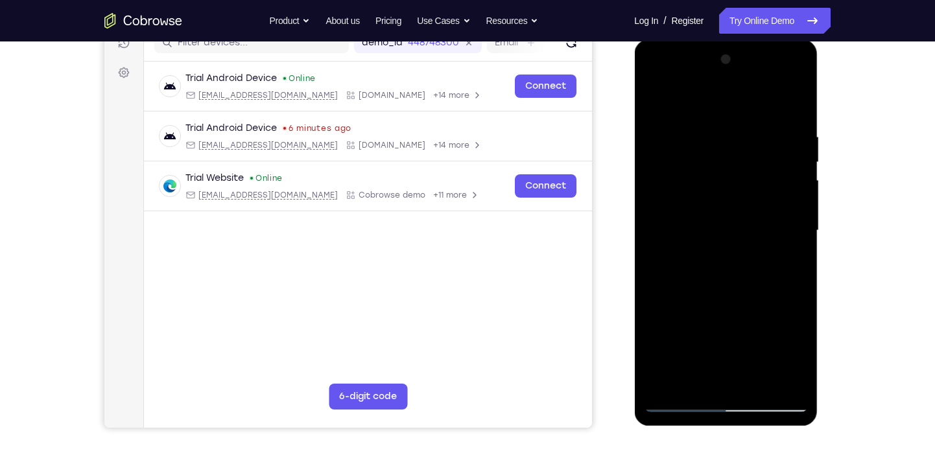
scroll to position [233, 0]
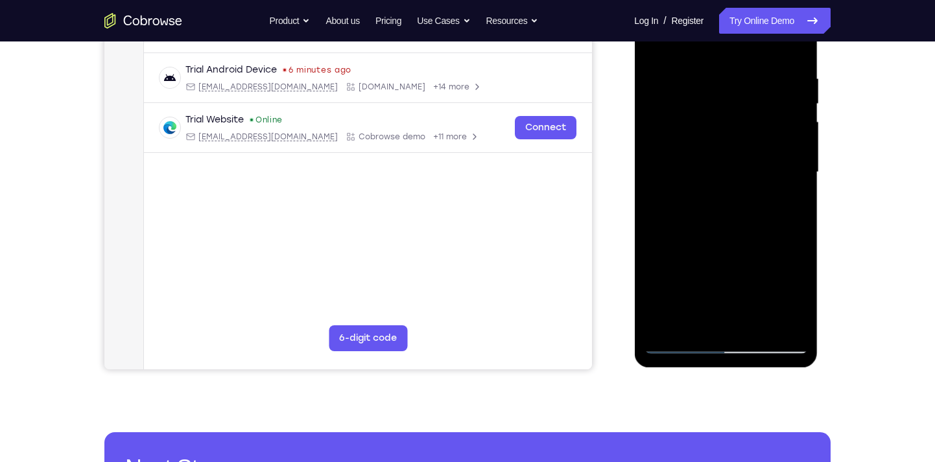
click at [695, 323] on div at bounding box center [725, 172] width 163 height 363
drag, startPoint x: 732, startPoint y: 301, endPoint x: 723, endPoint y: 132, distance: 169.4
click at [723, 132] on div at bounding box center [725, 172] width 163 height 363
drag, startPoint x: 736, startPoint y: 307, endPoint x: 734, endPoint y: 213, distance: 93.4
click at [734, 213] on div at bounding box center [725, 172] width 163 height 363
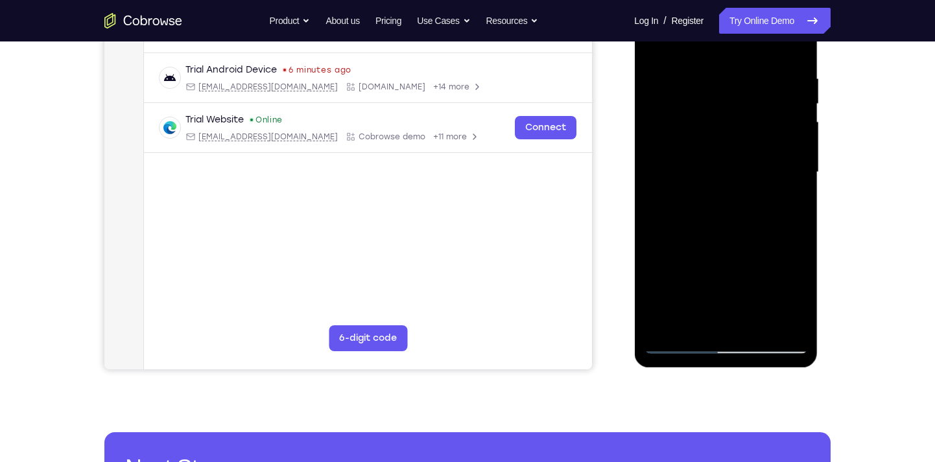
drag, startPoint x: 743, startPoint y: 307, endPoint x: 740, endPoint y: 220, distance: 86.2
click at [740, 220] on div at bounding box center [725, 172] width 163 height 363
drag, startPoint x: 741, startPoint y: 312, endPoint x: 746, endPoint y: 241, distance: 70.8
click at [746, 241] on div at bounding box center [725, 172] width 163 height 363
drag, startPoint x: 738, startPoint y: 296, endPoint x: 738, endPoint y: 215, distance: 81.0
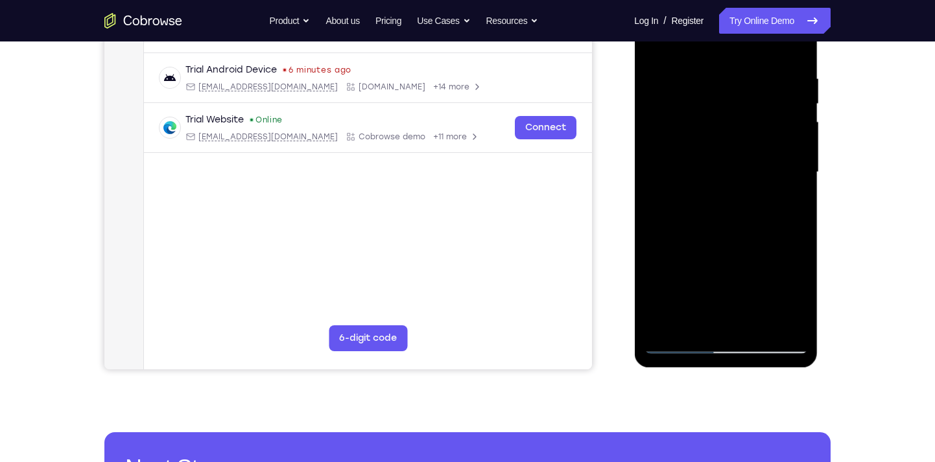
click at [738, 215] on div at bounding box center [725, 172] width 163 height 363
drag, startPoint x: 745, startPoint y: 306, endPoint x: 743, endPoint y: 206, distance: 99.9
click at [743, 206] on div at bounding box center [725, 172] width 163 height 363
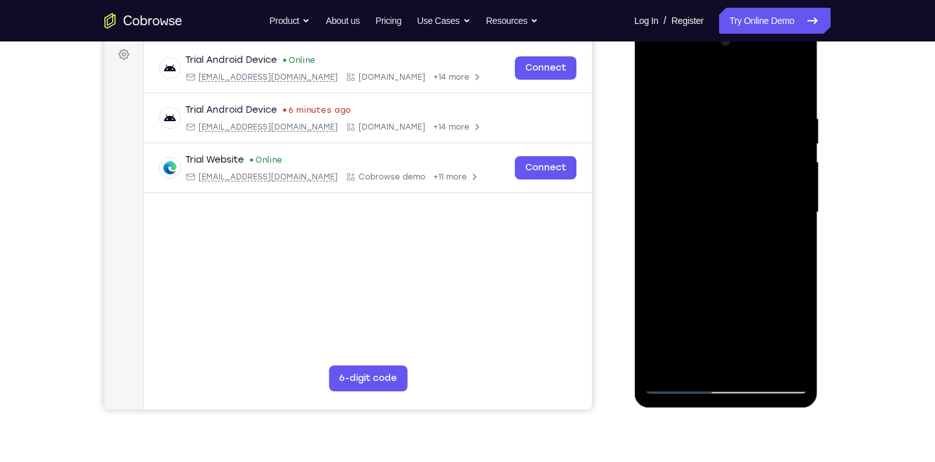
scroll to position [191, 0]
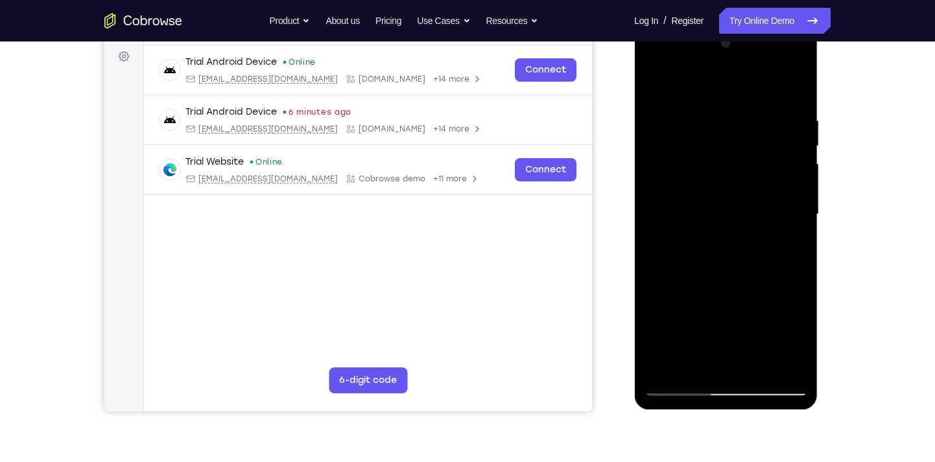
click at [653, 85] on div at bounding box center [725, 214] width 163 height 363
click at [713, 190] on div at bounding box center [725, 214] width 163 height 363
click at [657, 90] on div at bounding box center [725, 214] width 163 height 363
click at [734, 191] on div at bounding box center [725, 214] width 163 height 363
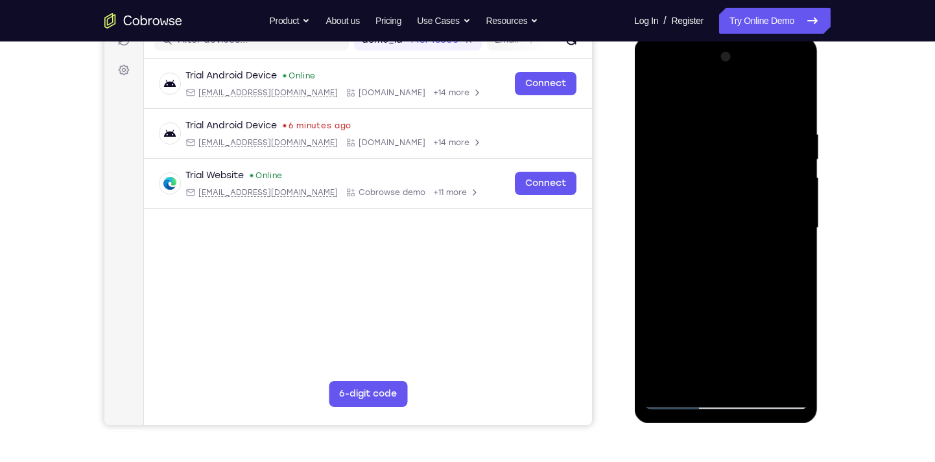
scroll to position [176, 0]
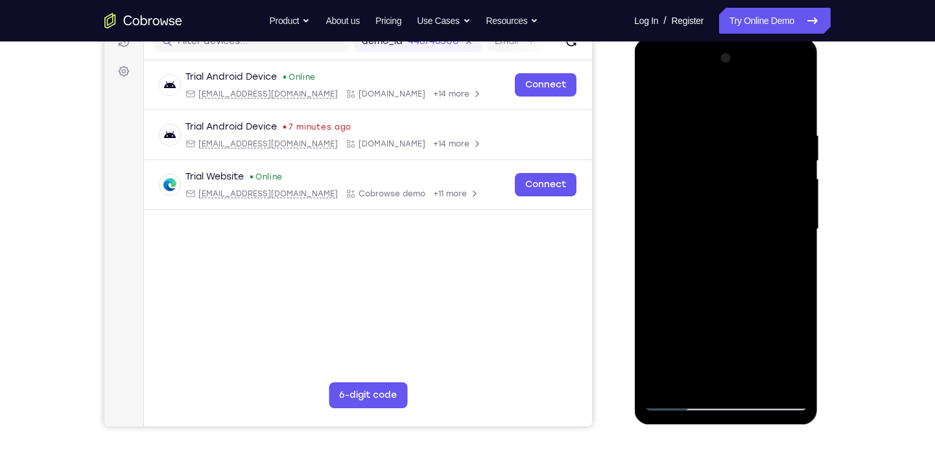
click at [659, 96] on div at bounding box center [725, 229] width 163 height 363
click at [656, 99] on div at bounding box center [725, 229] width 163 height 363
drag, startPoint x: 745, startPoint y: 318, endPoint x: 737, endPoint y: 88, distance: 229.6
click at [737, 88] on div at bounding box center [725, 229] width 163 height 363
drag, startPoint x: 734, startPoint y: 291, endPoint x: 725, endPoint y: 100, distance: 191.4
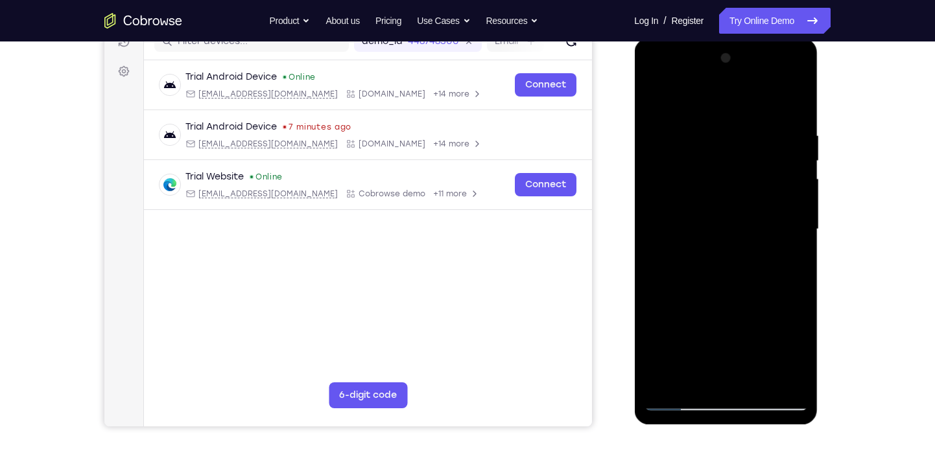
click at [725, 100] on div at bounding box center [725, 229] width 163 height 363
drag, startPoint x: 745, startPoint y: 318, endPoint x: 745, endPoint y: 104, distance: 213.3
click at [745, 104] on div at bounding box center [725, 229] width 163 height 363
drag, startPoint x: 740, startPoint y: 321, endPoint x: 738, endPoint y: 97, distance: 223.6
click at [738, 97] on div at bounding box center [725, 229] width 163 height 363
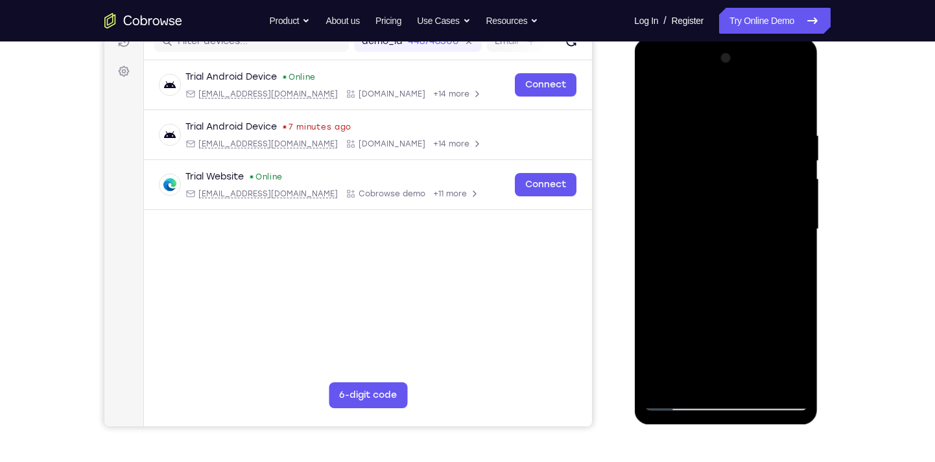
drag, startPoint x: 740, startPoint y: 296, endPoint x: 739, endPoint y: 177, distance: 118.6
click at [739, 177] on div at bounding box center [725, 229] width 163 height 363
drag, startPoint x: 751, startPoint y: 344, endPoint x: 747, endPoint y: 116, distance: 227.6
click at [747, 116] on div at bounding box center [725, 229] width 163 height 363
drag, startPoint x: 755, startPoint y: 317, endPoint x: 753, endPoint y: 99, distance: 218.5
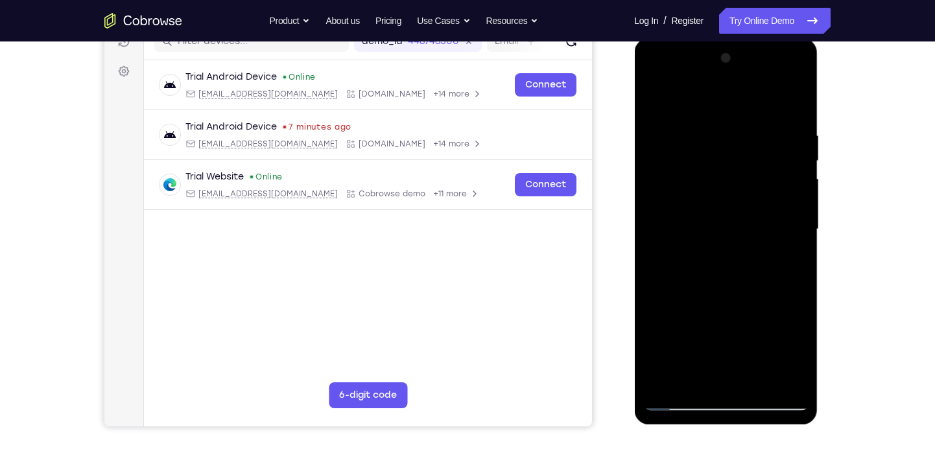
click at [753, 99] on div at bounding box center [725, 229] width 163 height 363
click at [755, 382] on div at bounding box center [725, 229] width 163 height 363
click at [745, 214] on div at bounding box center [725, 229] width 163 height 363
click at [659, 101] on div at bounding box center [725, 229] width 163 height 363
click at [655, 98] on div at bounding box center [725, 229] width 163 height 363
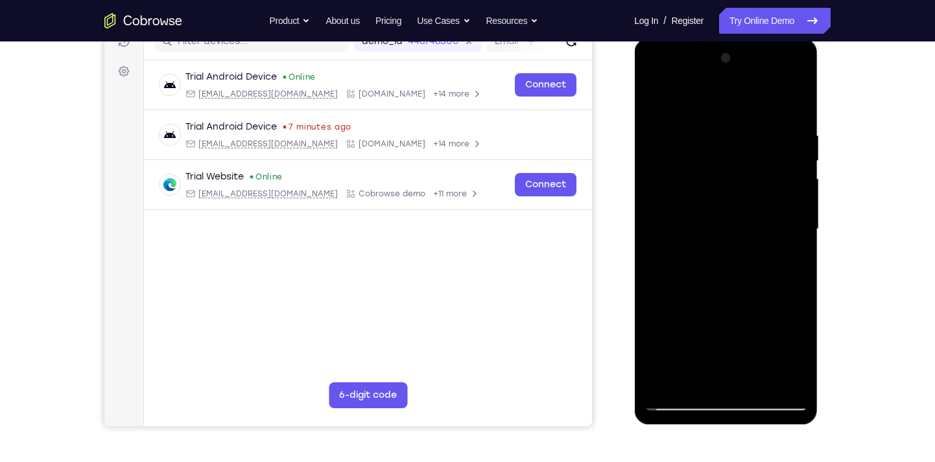
click at [727, 384] on div at bounding box center [725, 229] width 163 height 363
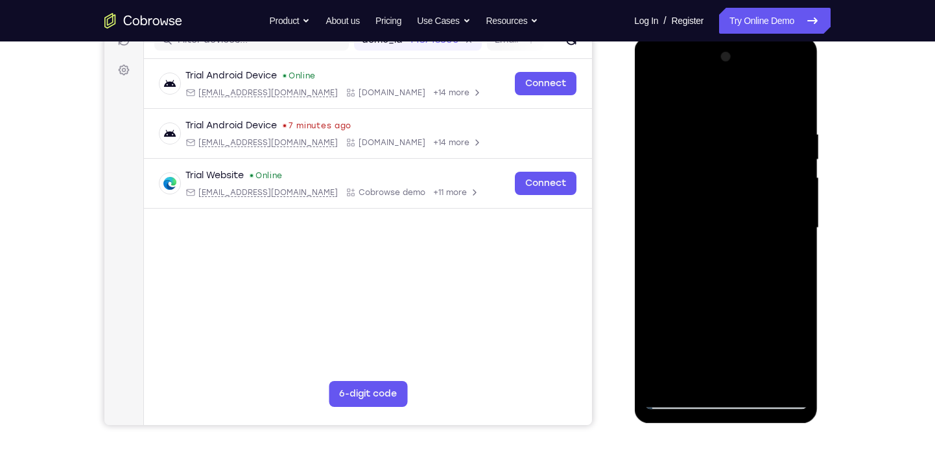
drag, startPoint x: 751, startPoint y: 329, endPoint x: 748, endPoint y: 160, distance: 169.2
click at [748, 160] on div at bounding box center [725, 228] width 163 height 363
drag, startPoint x: 738, startPoint y: 298, endPoint x: 736, endPoint y: 78, distance: 219.1
click at [736, 78] on div at bounding box center [725, 228] width 163 height 363
